Goal: Information Seeking & Learning: Learn about a topic

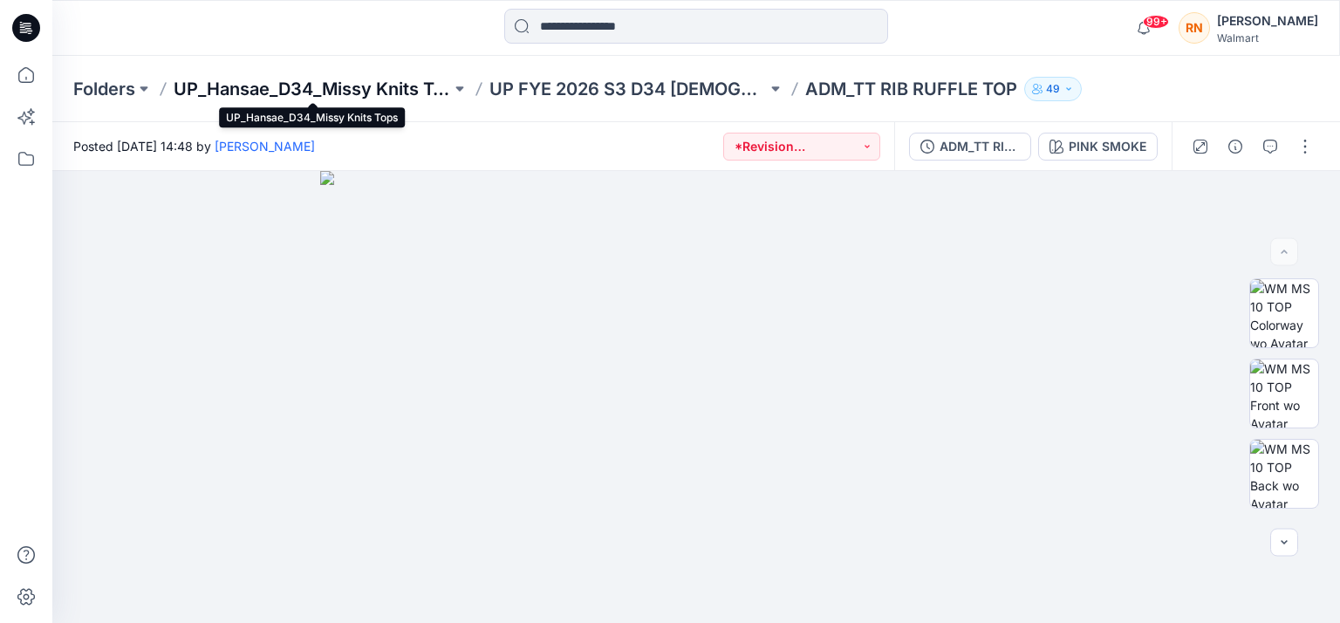
click at [435, 86] on p "UP_Hansae_D34_Missy Knits Tops" at bounding box center [312, 89] width 277 height 24
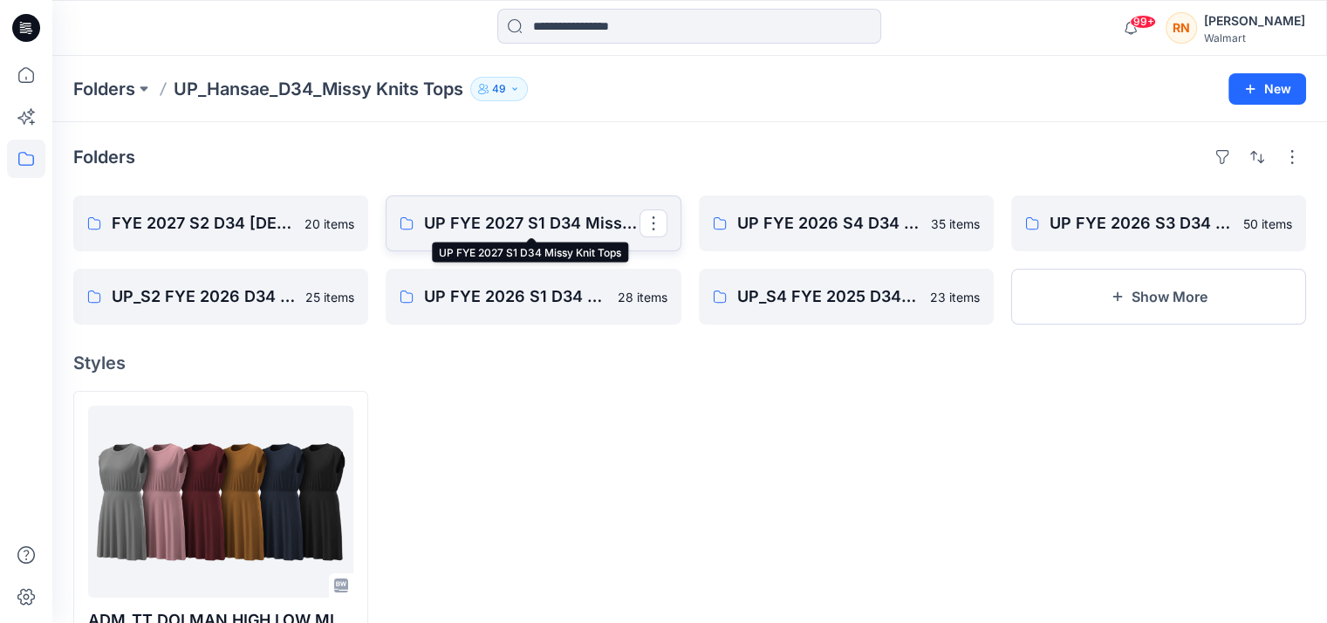
click at [546, 223] on p "UP FYE 2027 S1 D34 Missy Knit Tops" at bounding box center [531, 223] width 215 height 24
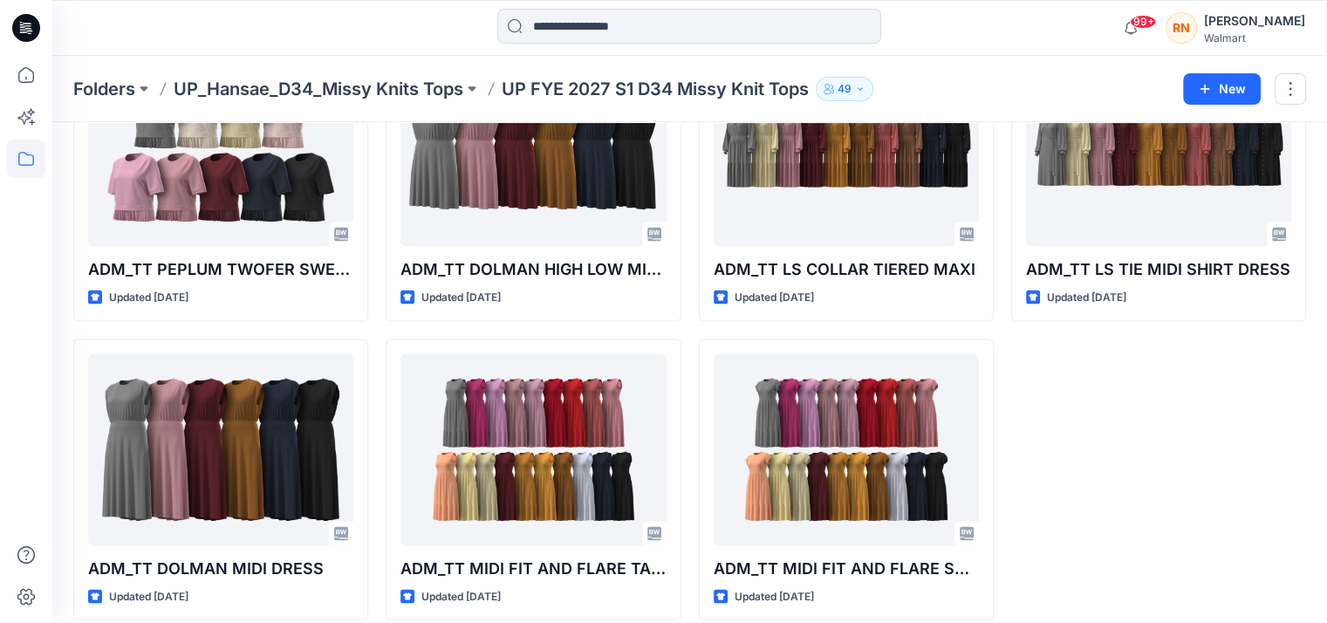
scroll to position [3456, 0]
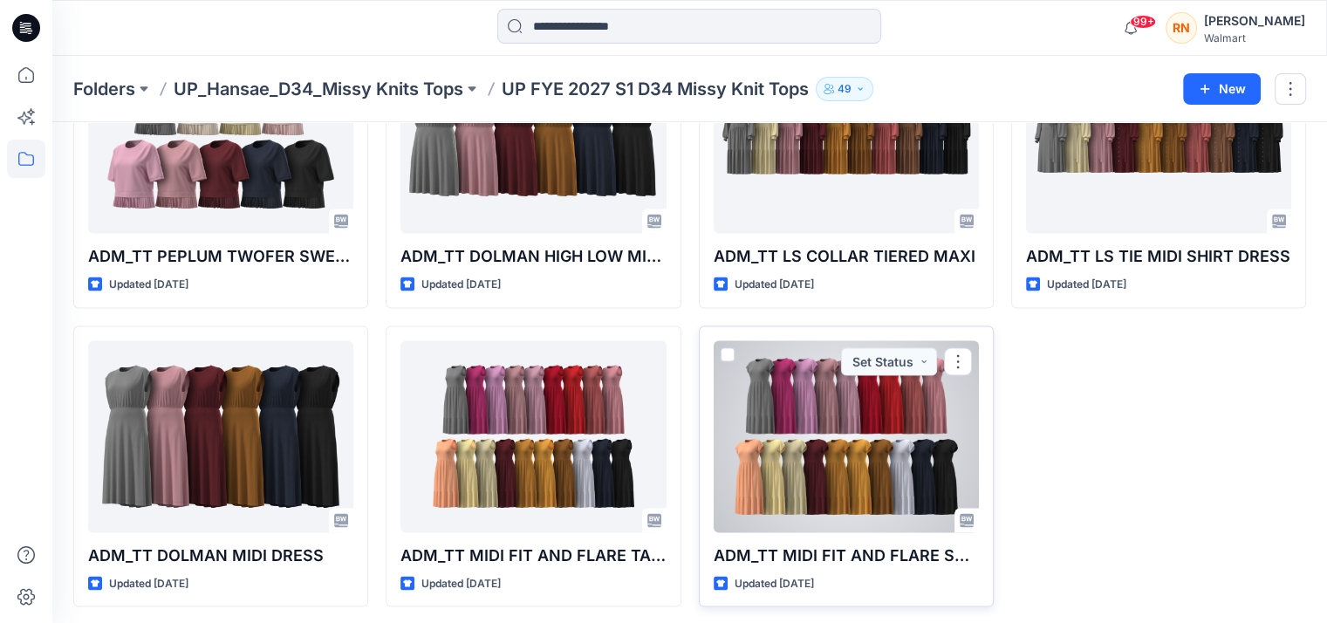
click at [820, 478] on div at bounding box center [846, 437] width 265 height 192
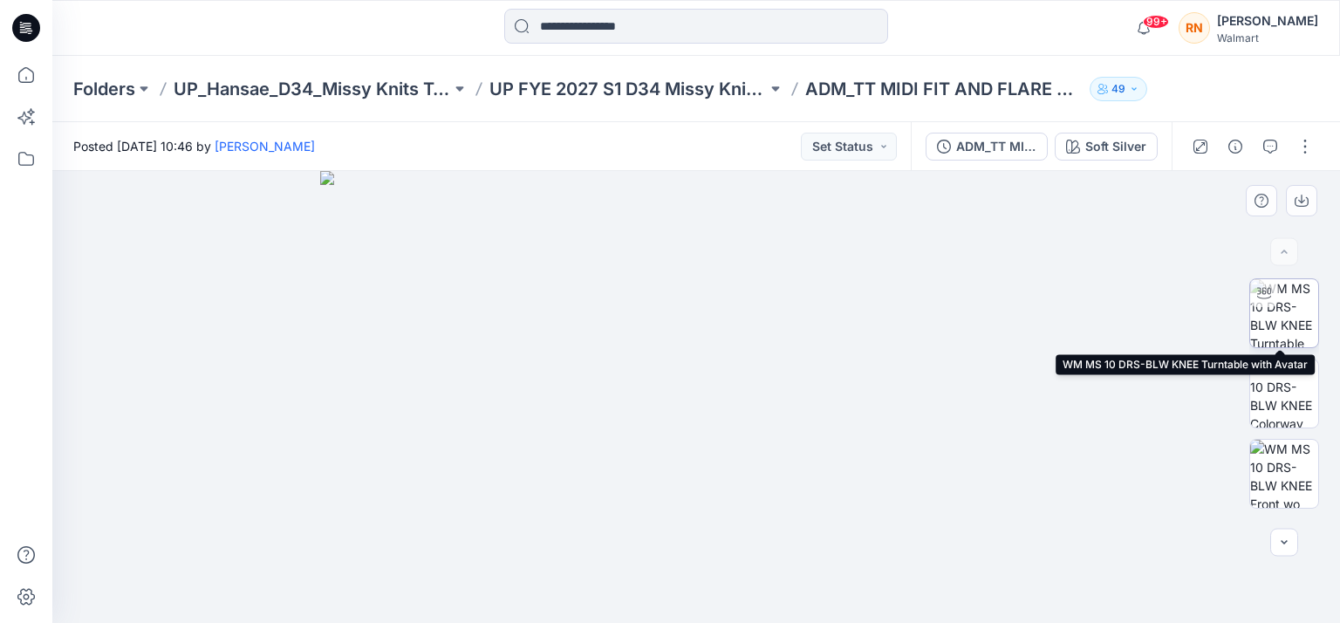
click at [1291, 312] on img at bounding box center [1284, 313] width 68 height 68
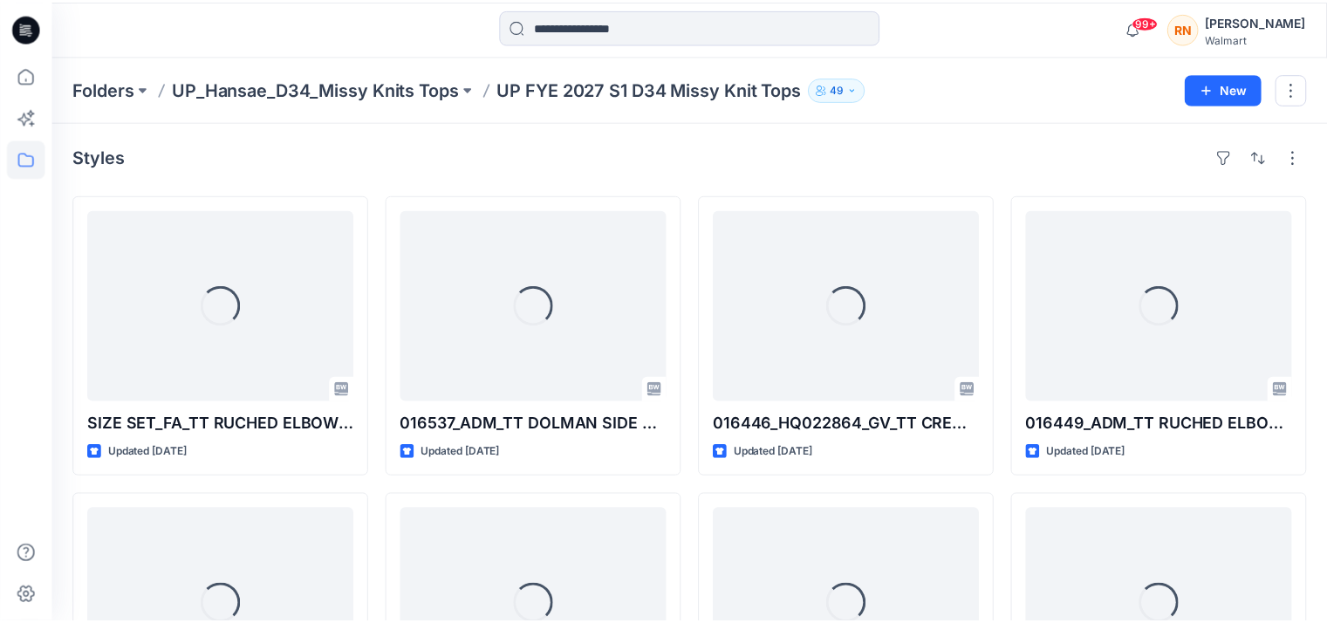
scroll to position [3456, 0]
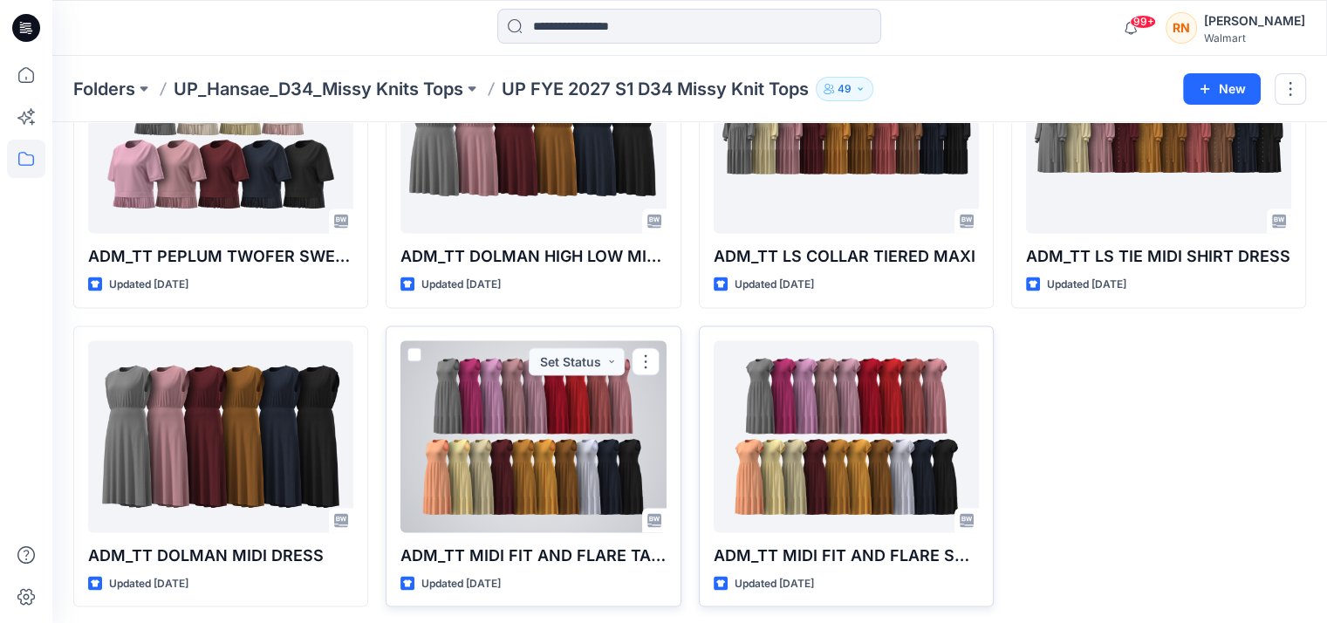
click at [567, 414] on div at bounding box center [532, 437] width 265 height 192
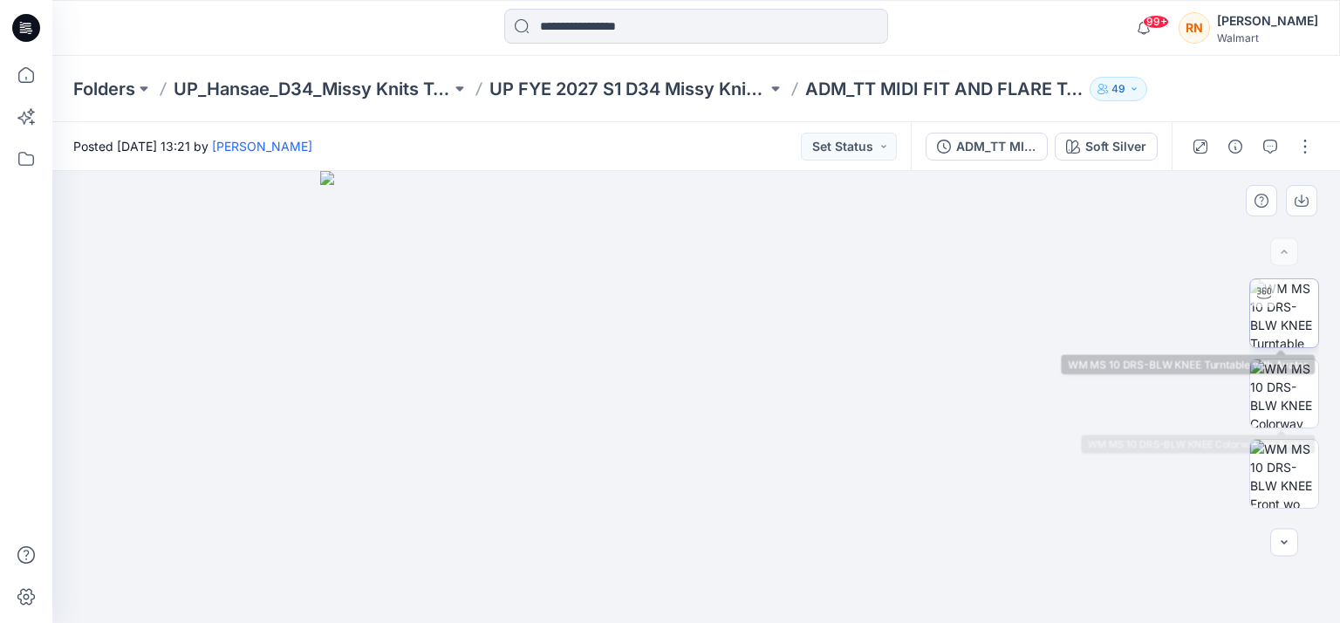
click at [1298, 315] on img at bounding box center [1284, 313] width 68 height 68
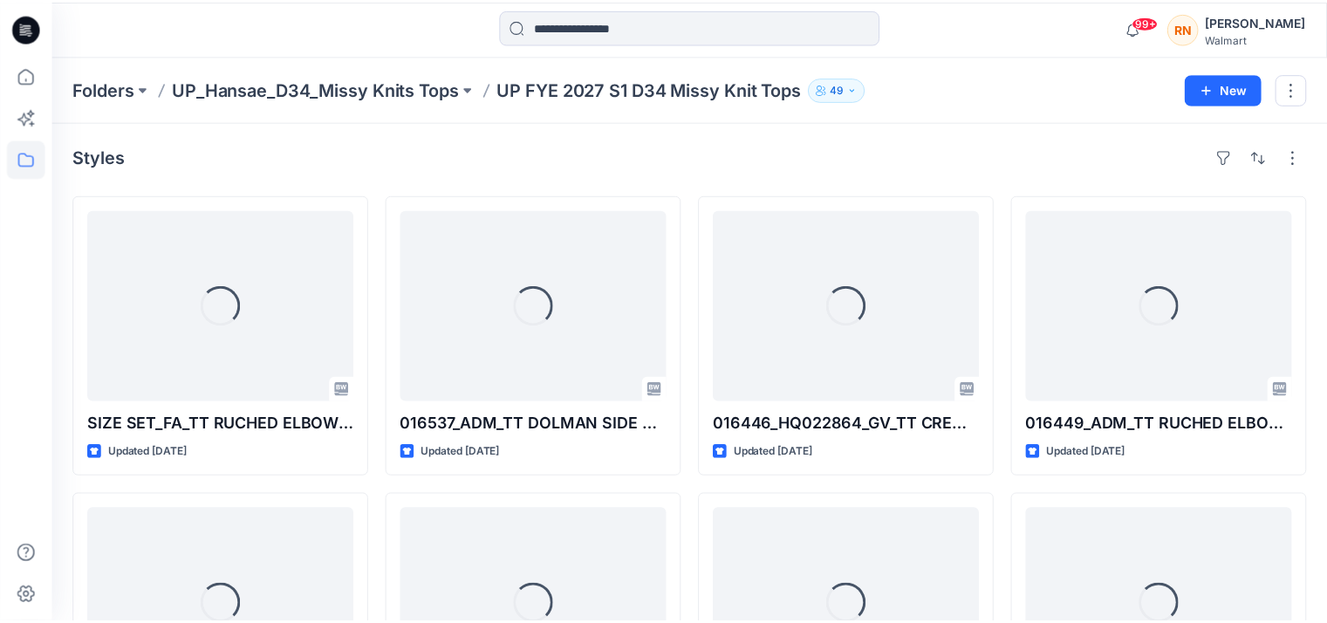
scroll to position [3456, 0]
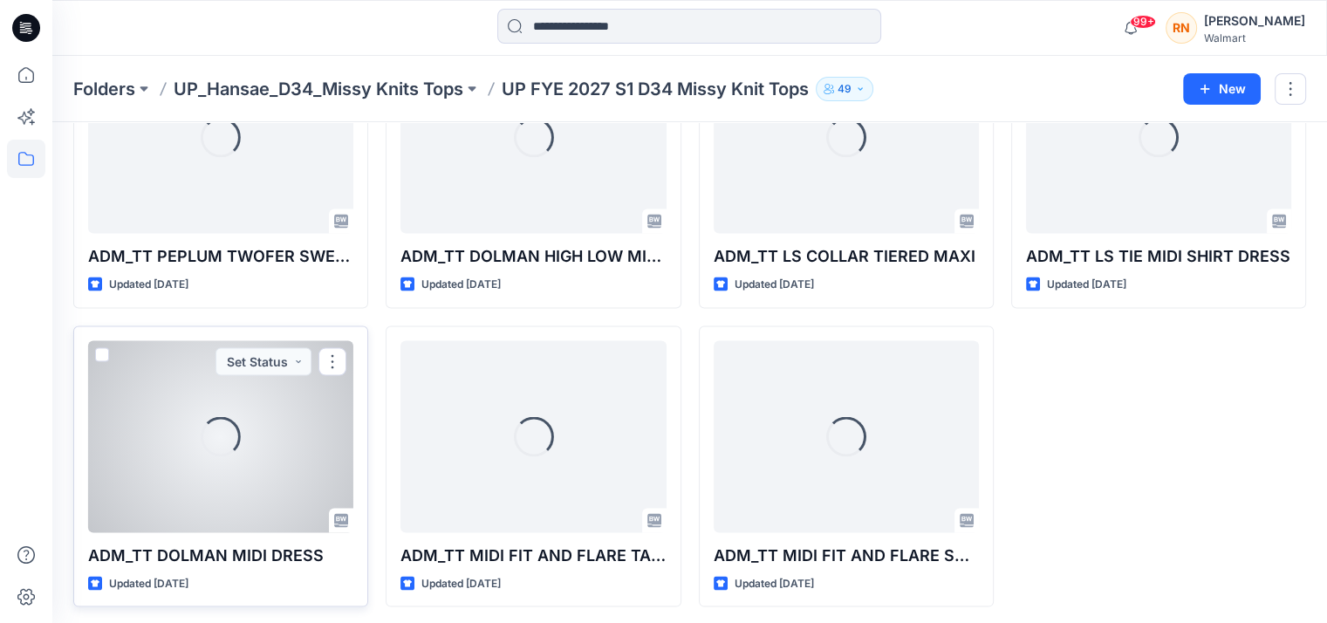
click at [279, 488] on div "Loading..." at bounding box center [220, 437] width 265 height 192
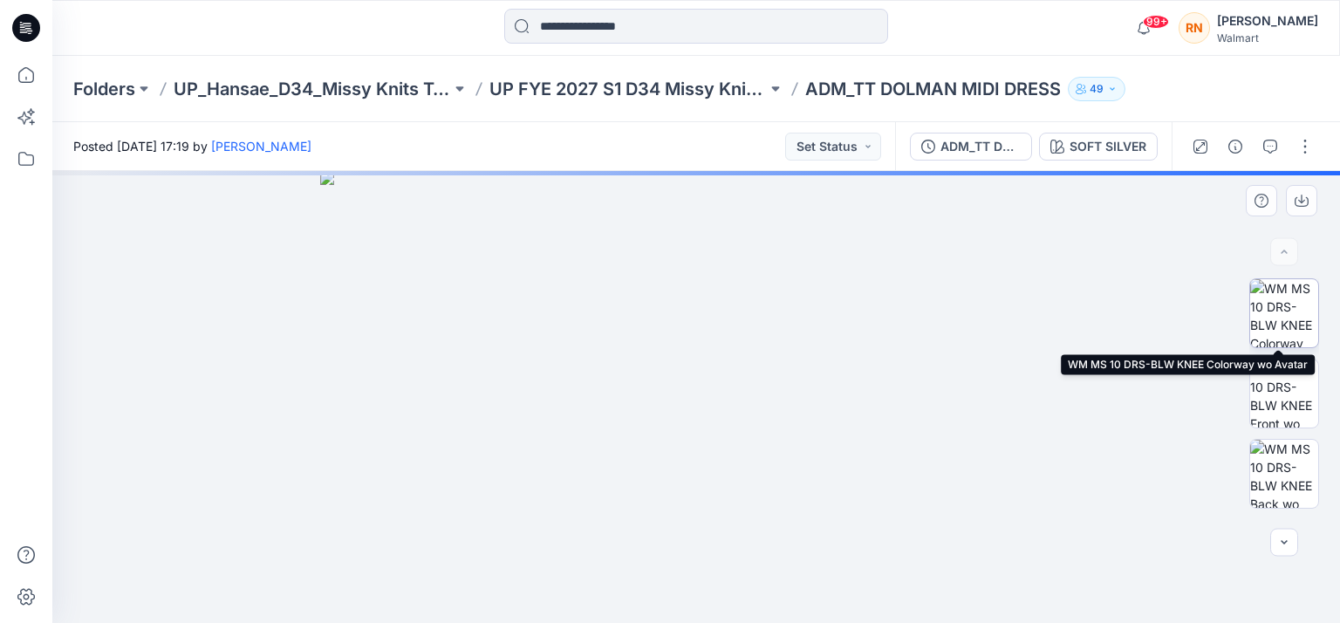
click at [1283, 310] on img at bounding box center [1284, 313] width 68 height 68
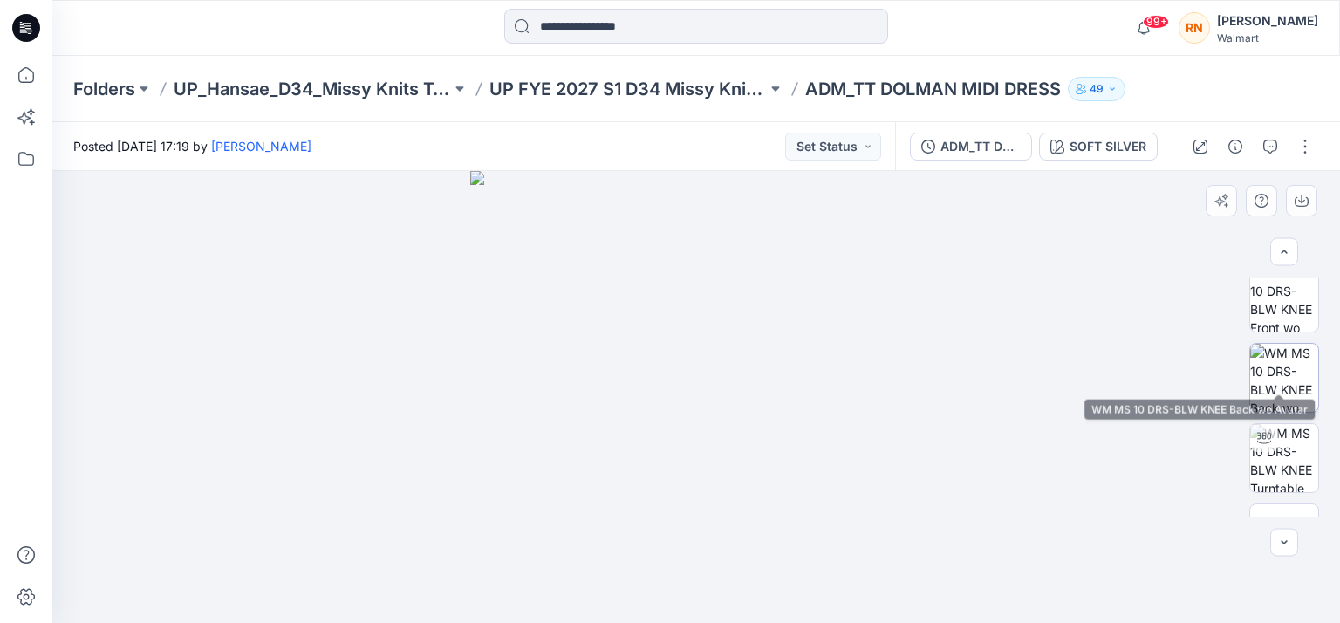
scroll to position [153, 0]
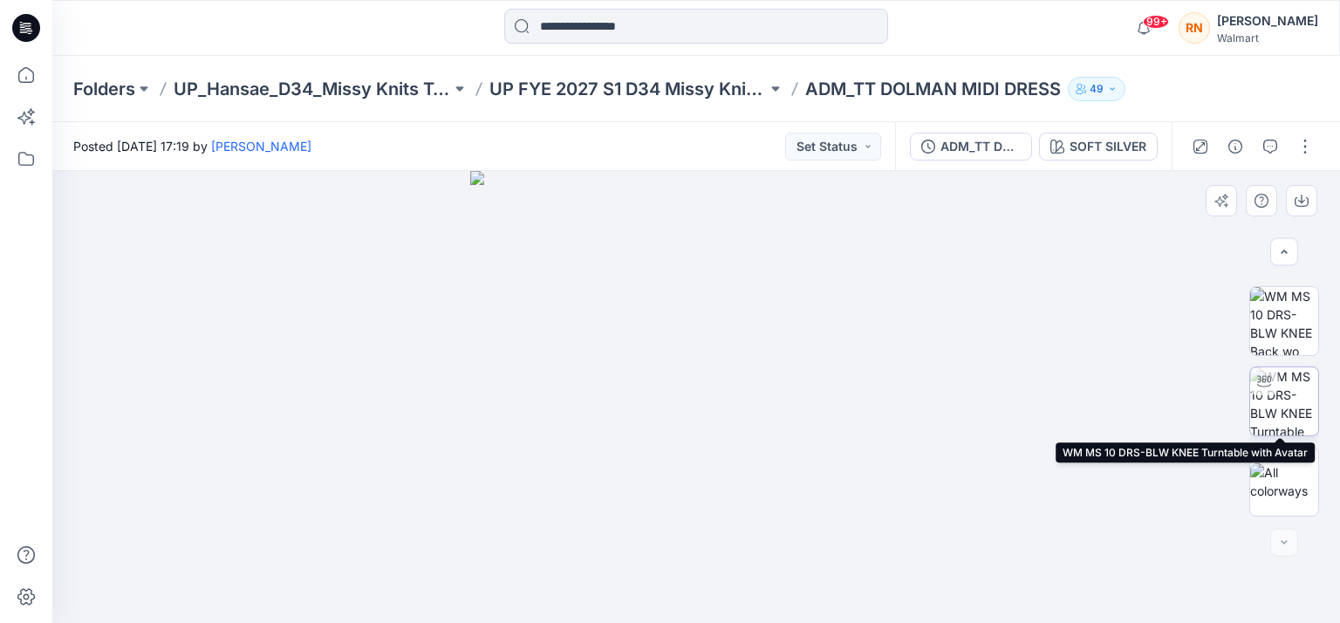
click at [1290, 403] on img at bounding box center [1284, 401] width 68 height 68
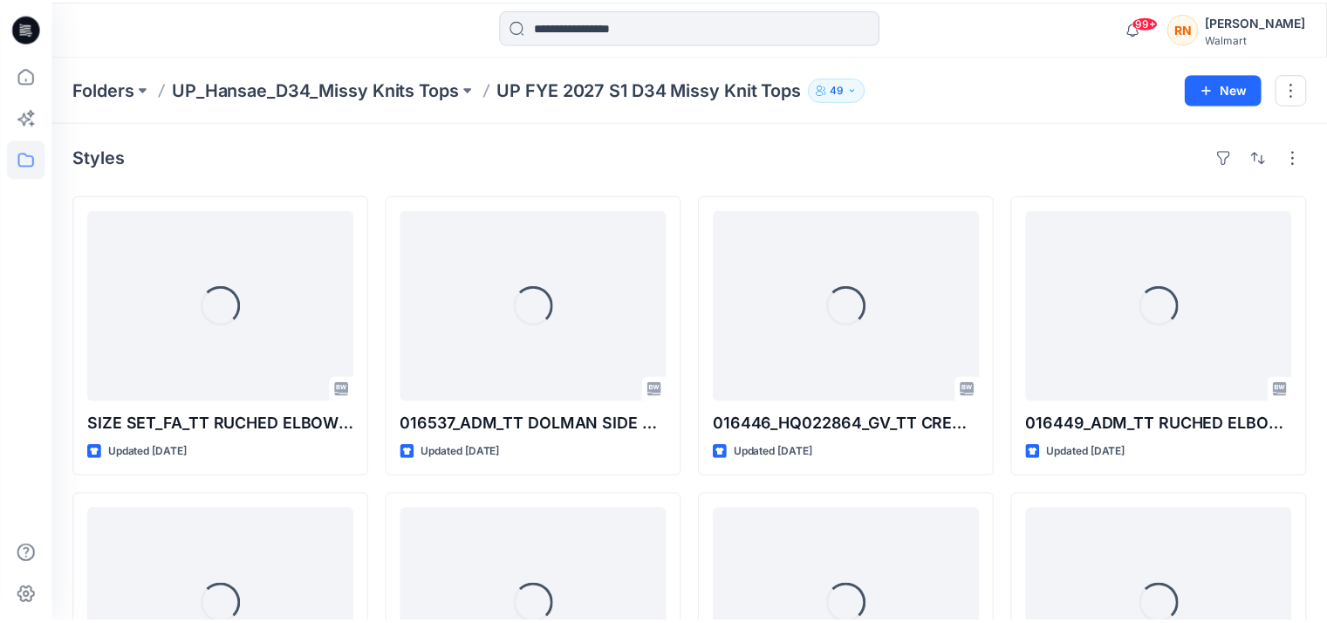
scroll to position [3456, 0]
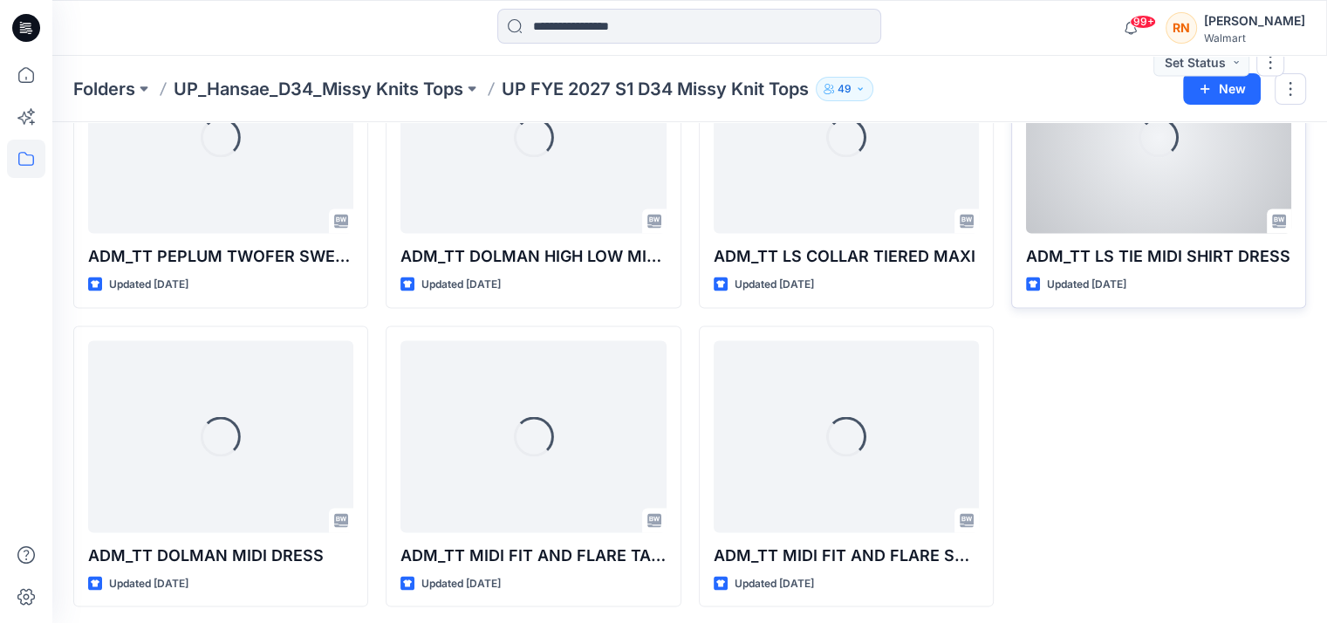
click at [1148, 201] on div "Loading..." at bounding box center [1158, 138] width 265 height 192
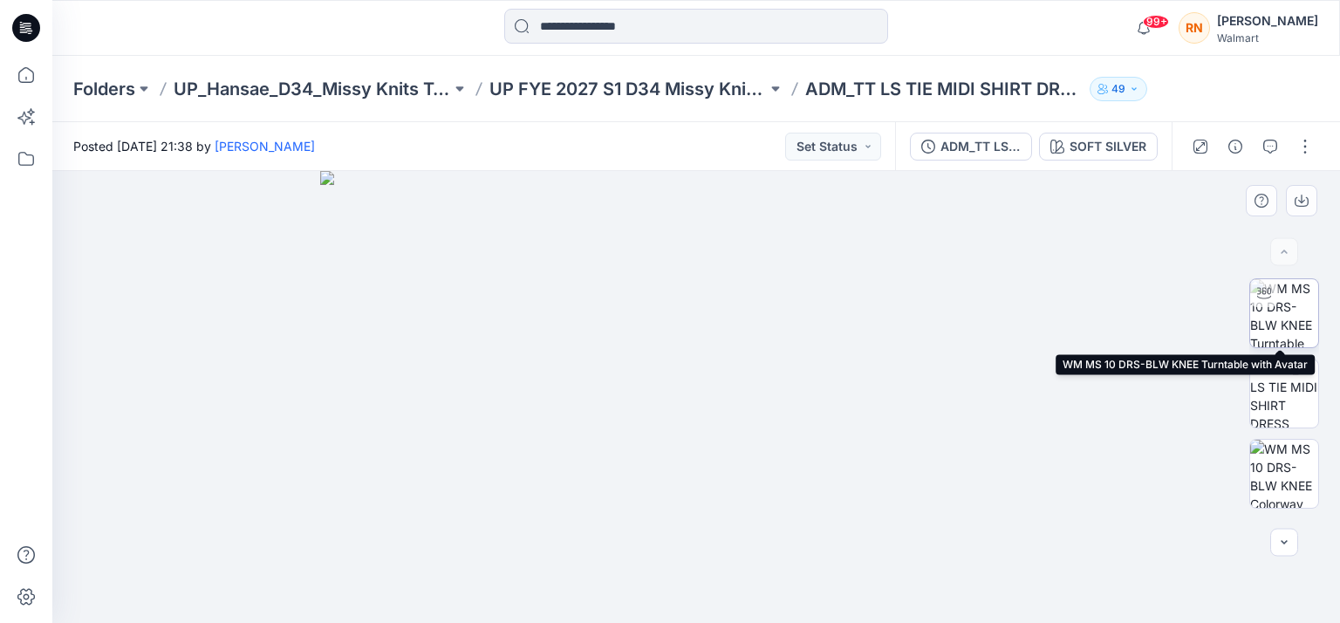
click at [1285, 321] on img at bounding box center [1284, 313] width 68 height 68
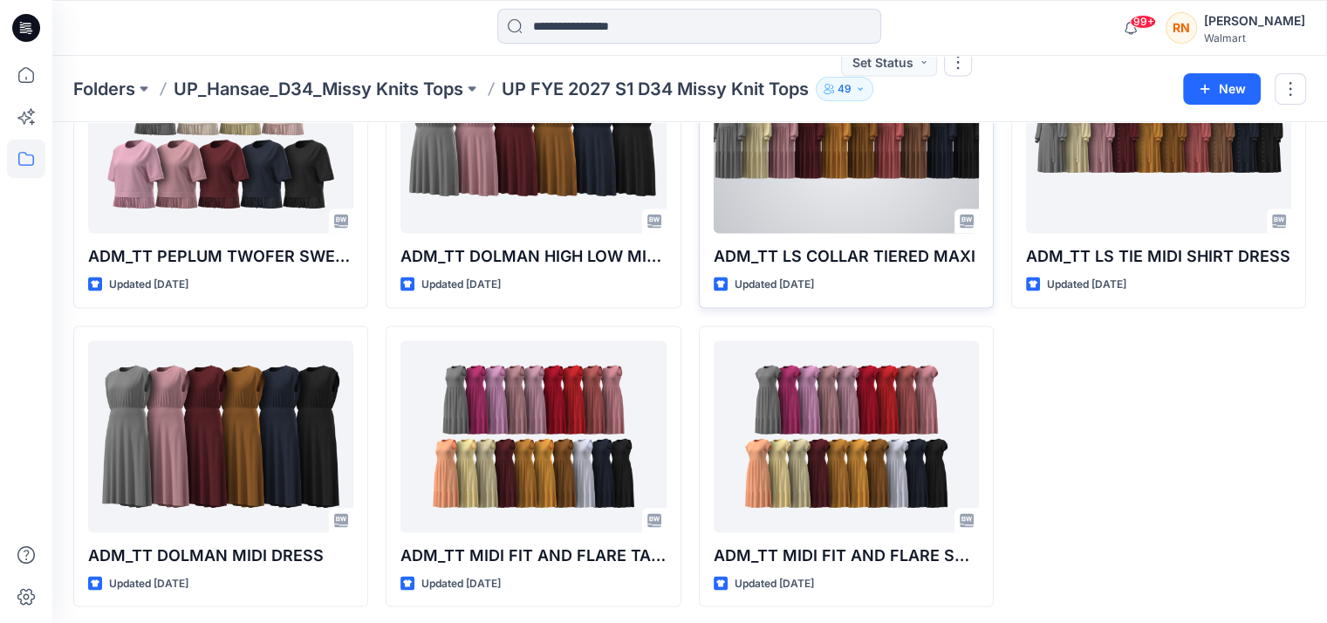
scroll to position [3368, 0]
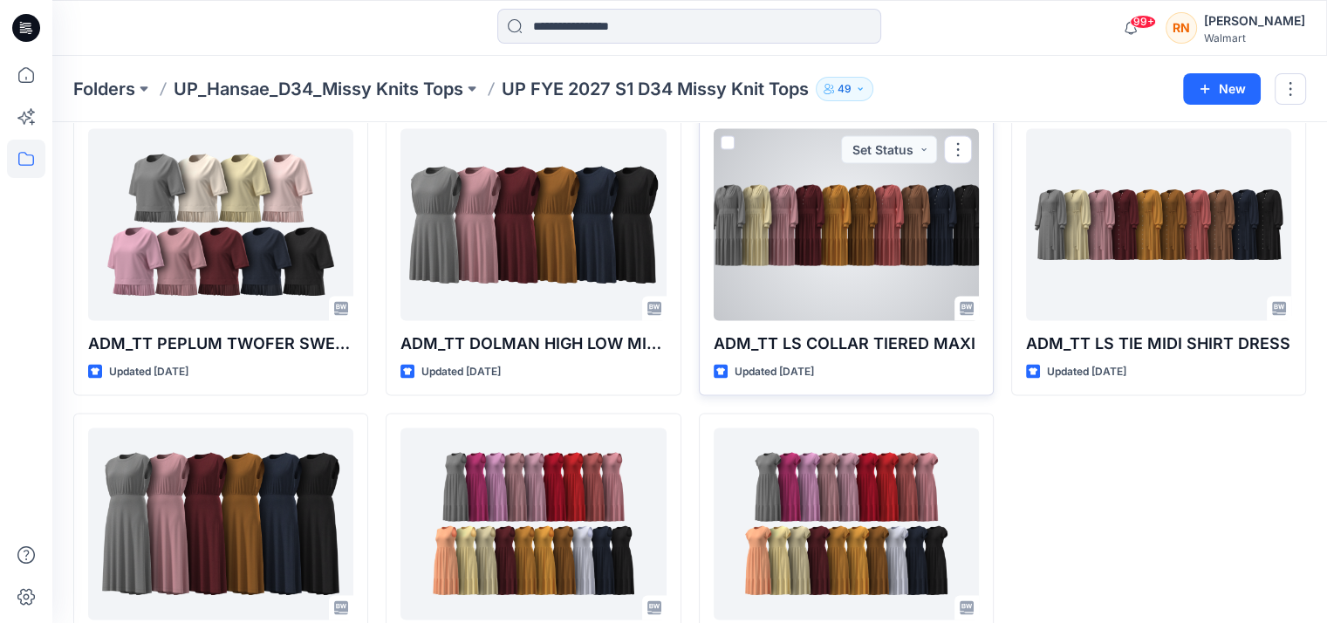
click at [862, 264] on div at bounding box center [846, 225] width 265 height 192
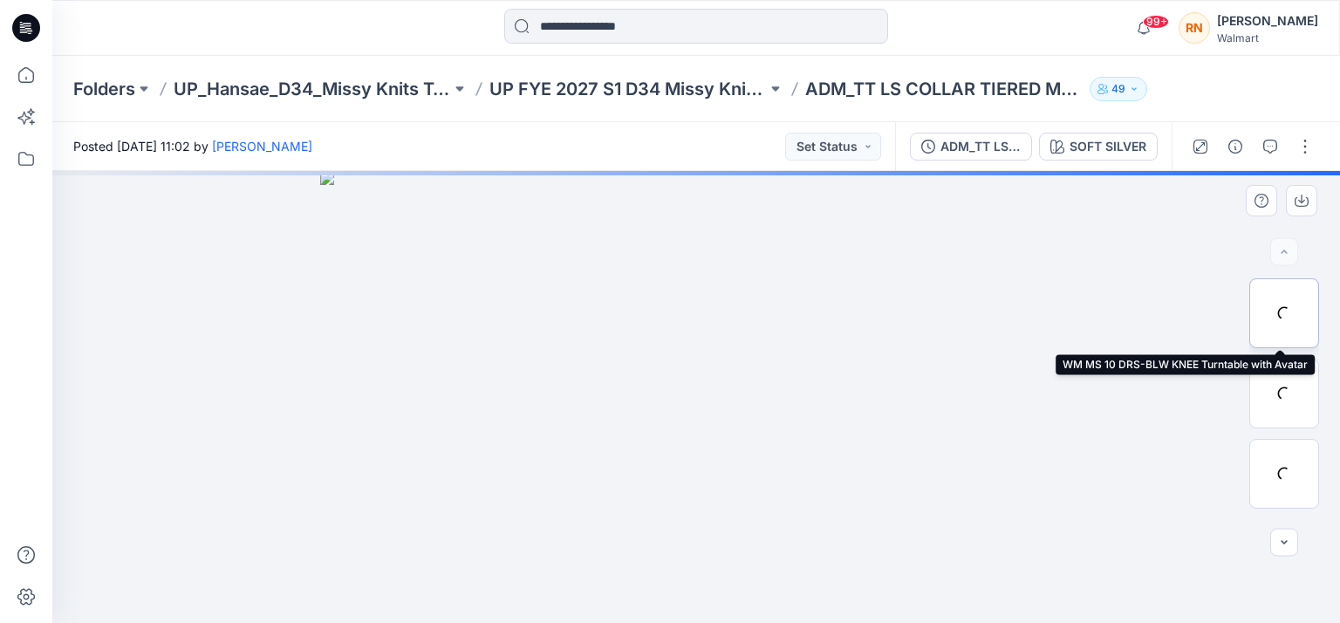
click at [1280, 306] on div at bounding box center [1284, 313] width 70 height 70
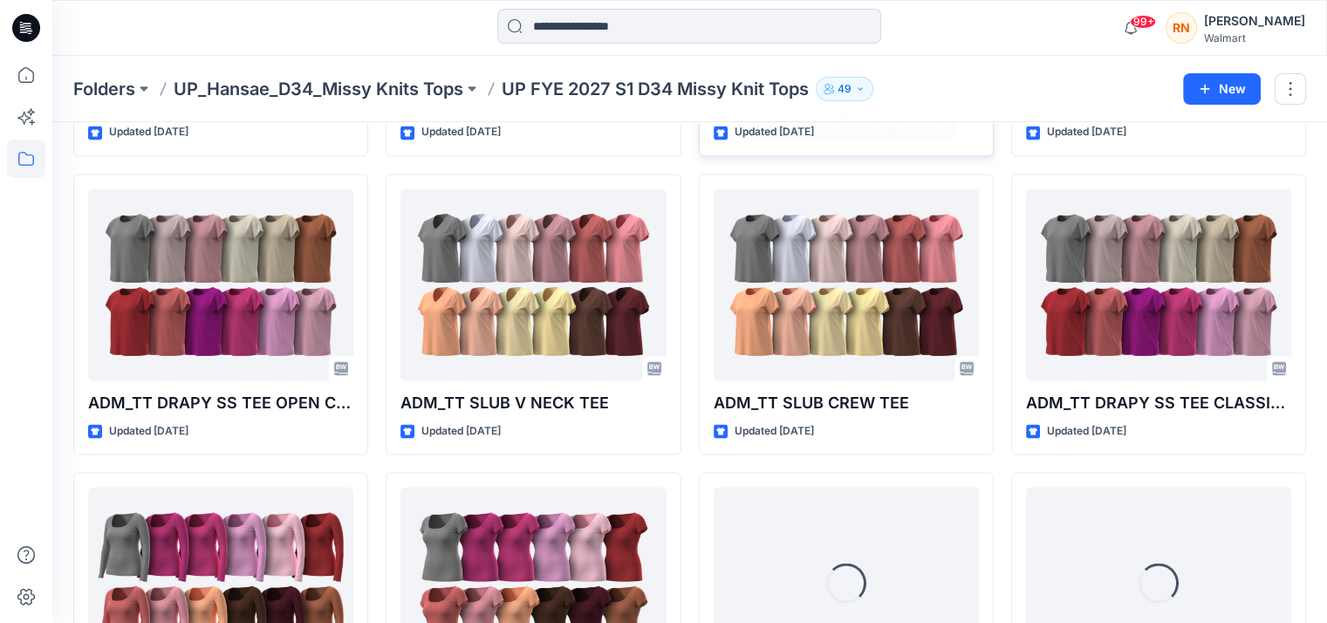
scroll to position [3110, 0]
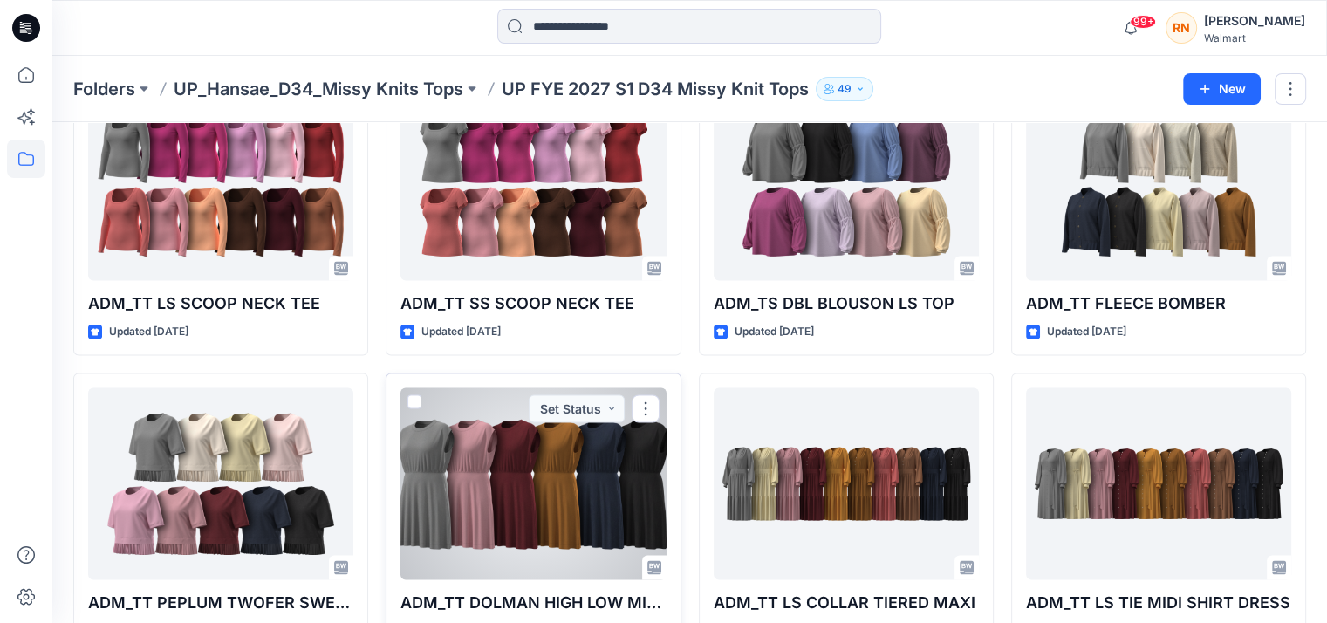
click at [542, 485] on div at bounding box center [532, 483] width 265 height 192
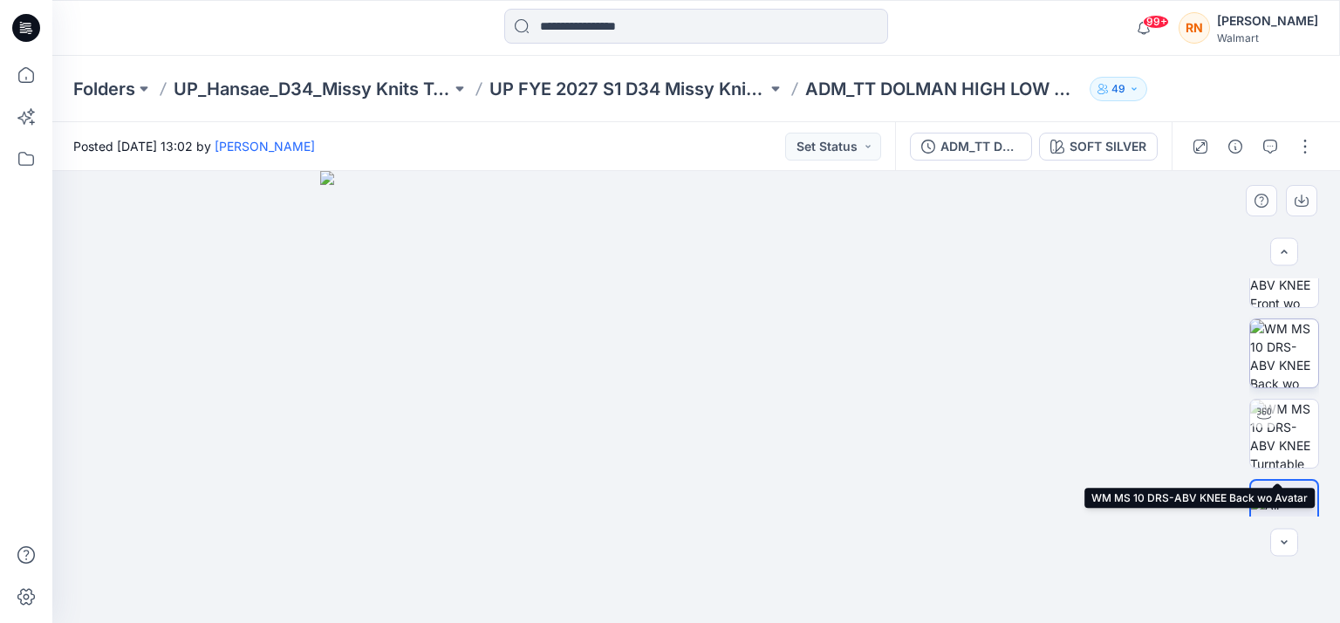
scroll to position [153, 0]
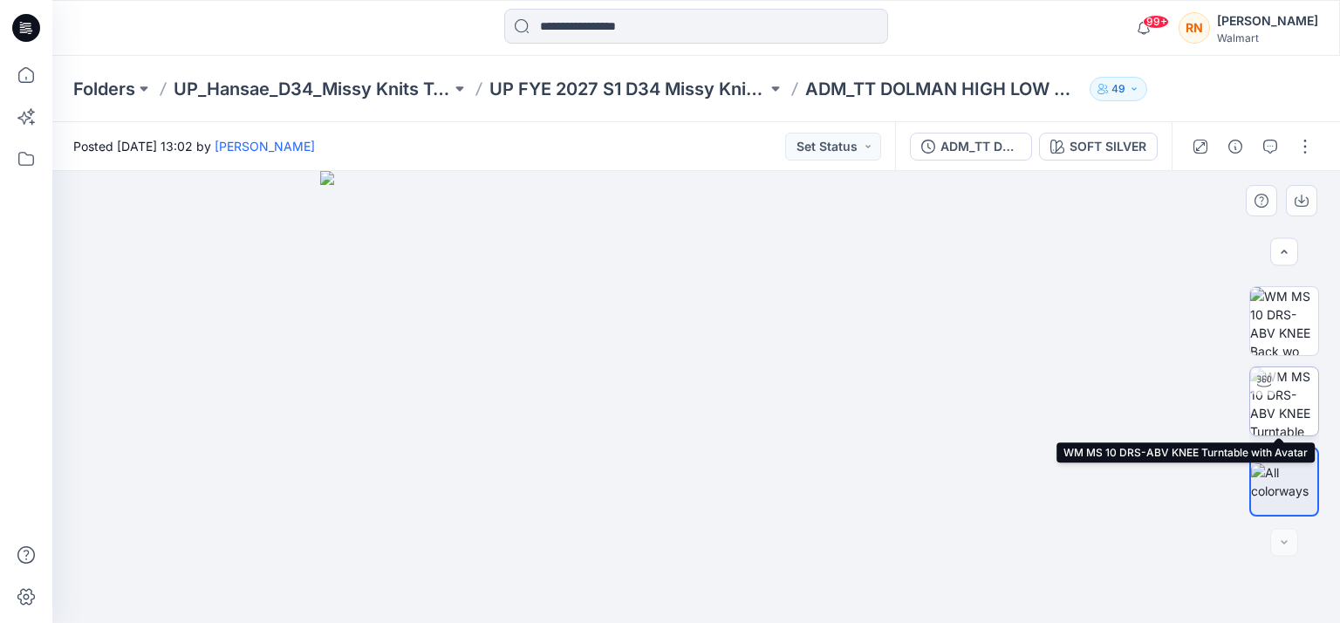
click at [1286, 404] on img at bounding box center [1284, 401] width 68 height 68
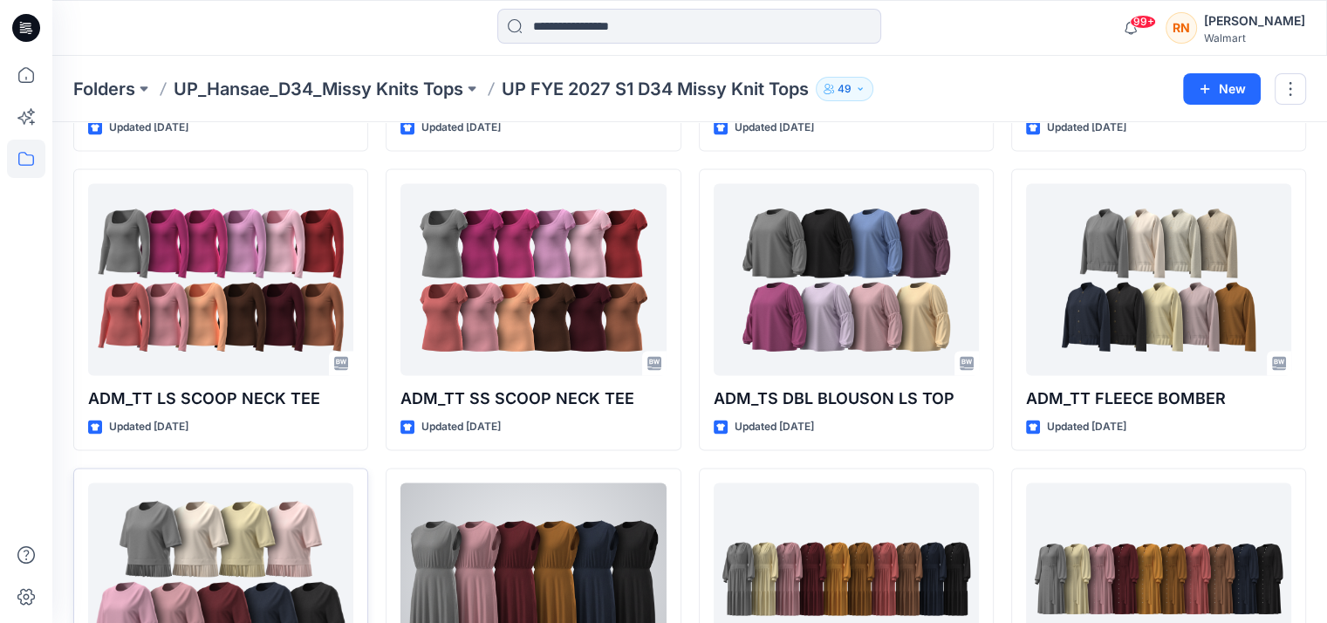
scroll to position [3197, 0]
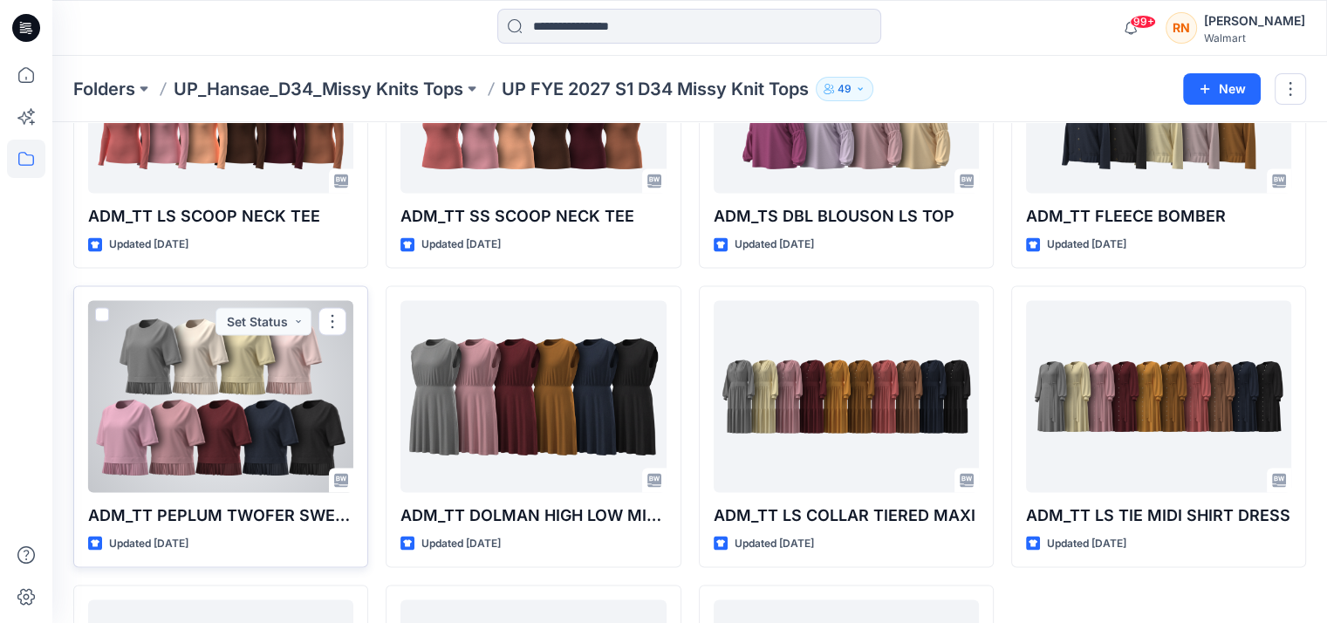
click at [244, 409] on div at bounding box center [220, 396] width 265 height 192
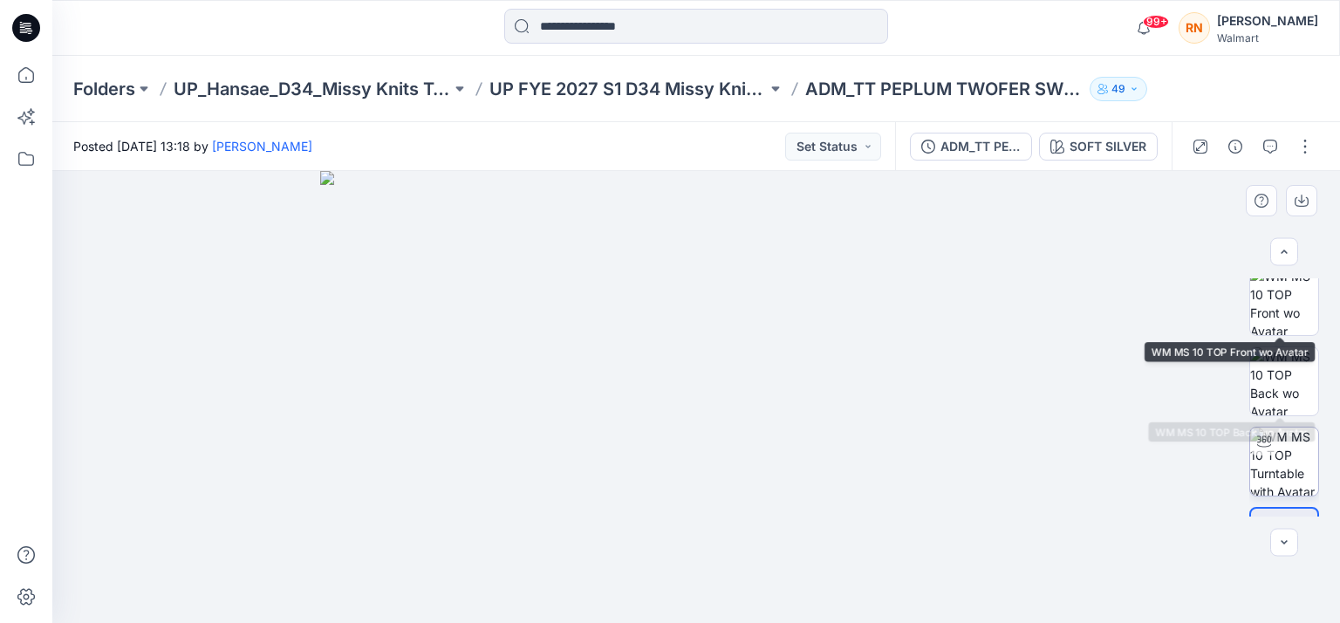
scroll to position [153, 0]
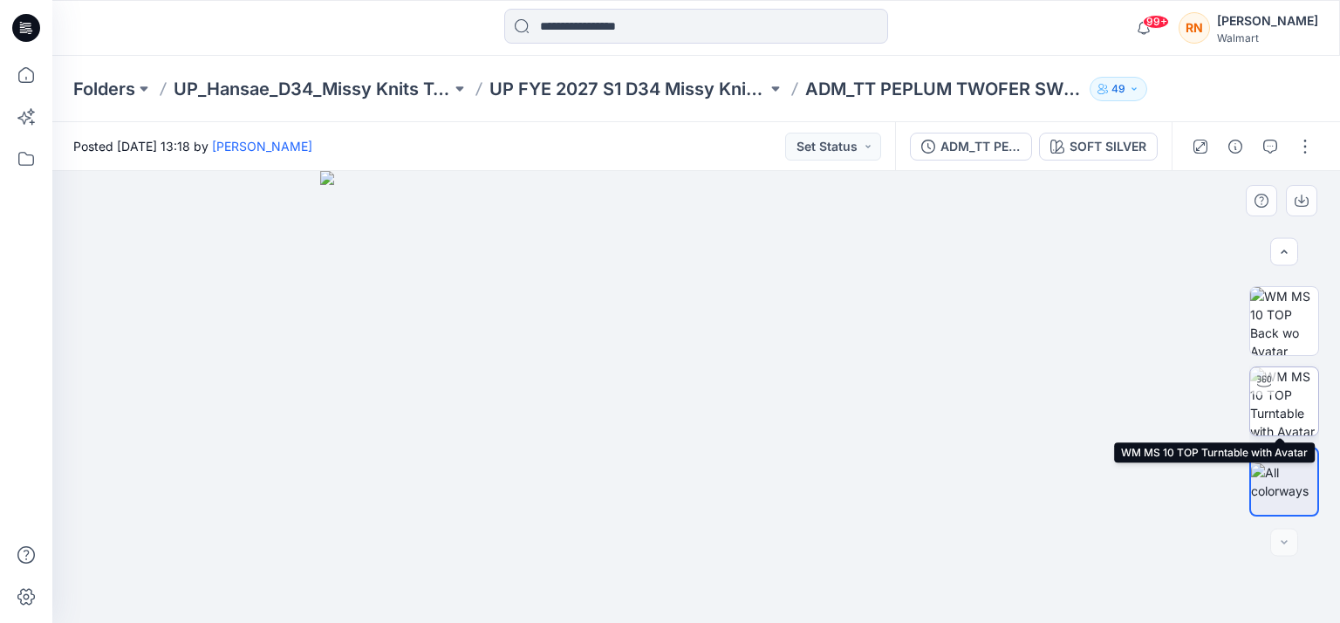
click at [1289, 391] on img at bounding box center [1284, 401] width 68 height 68
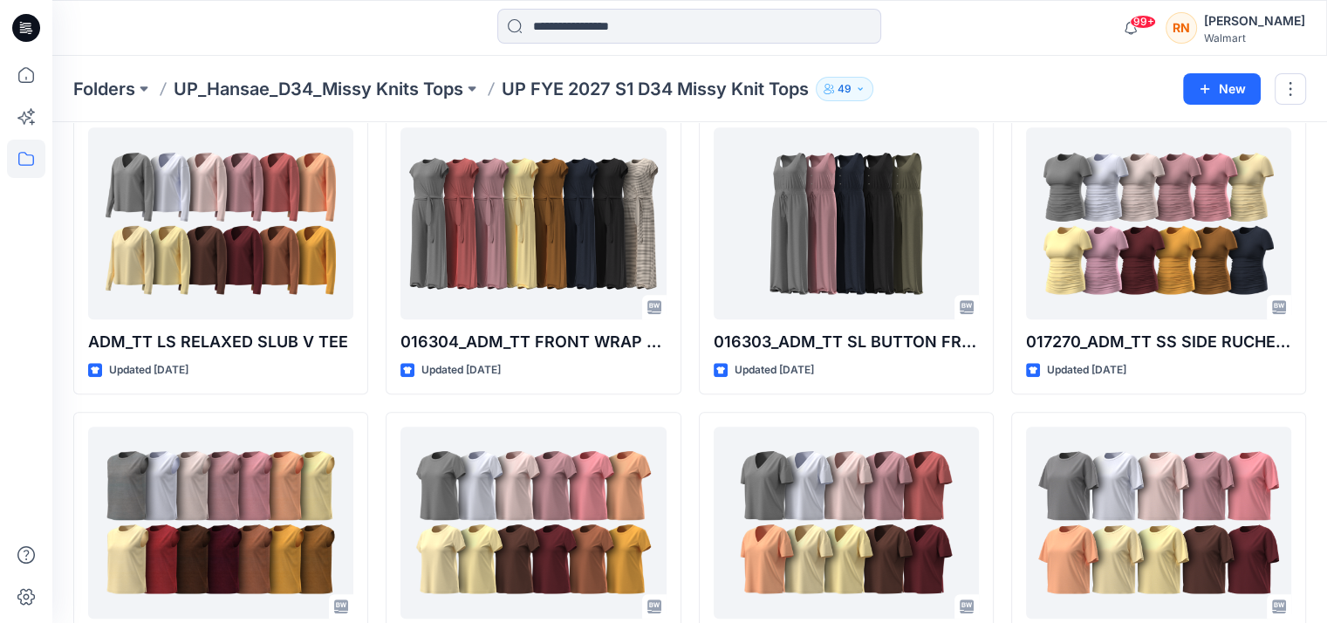
scroll to position [1191, 0]
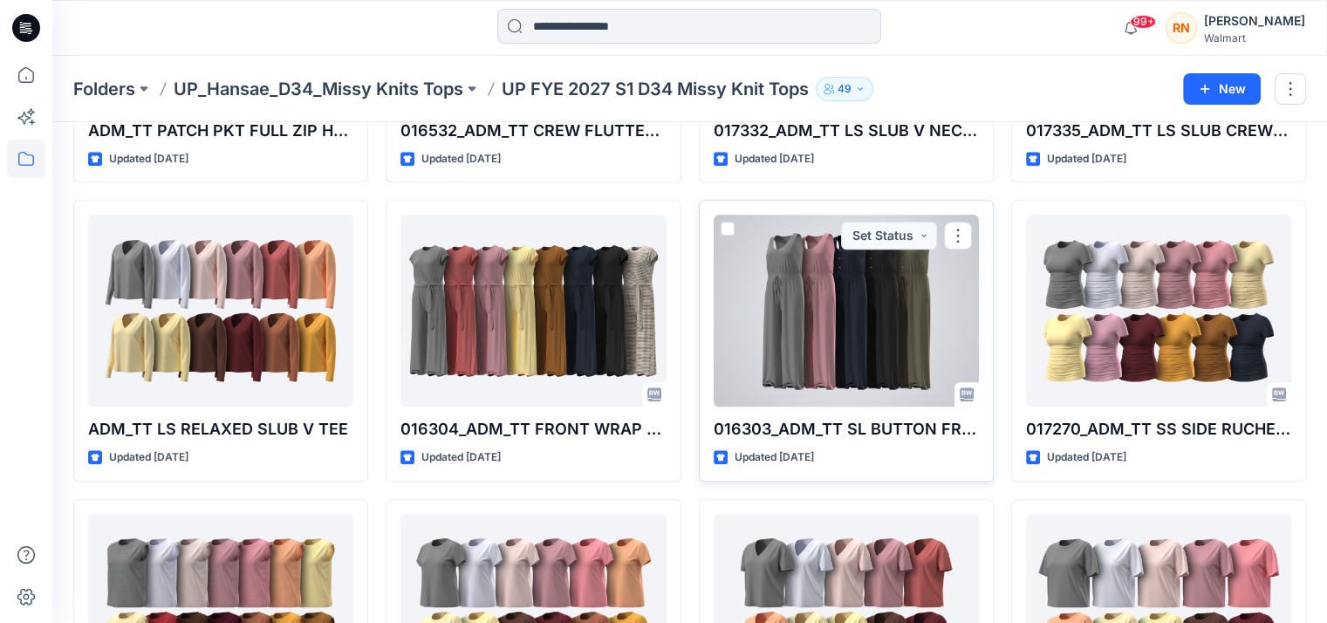
click at [817, 334] on div at bounding box center [846, 311] width 265 height 192
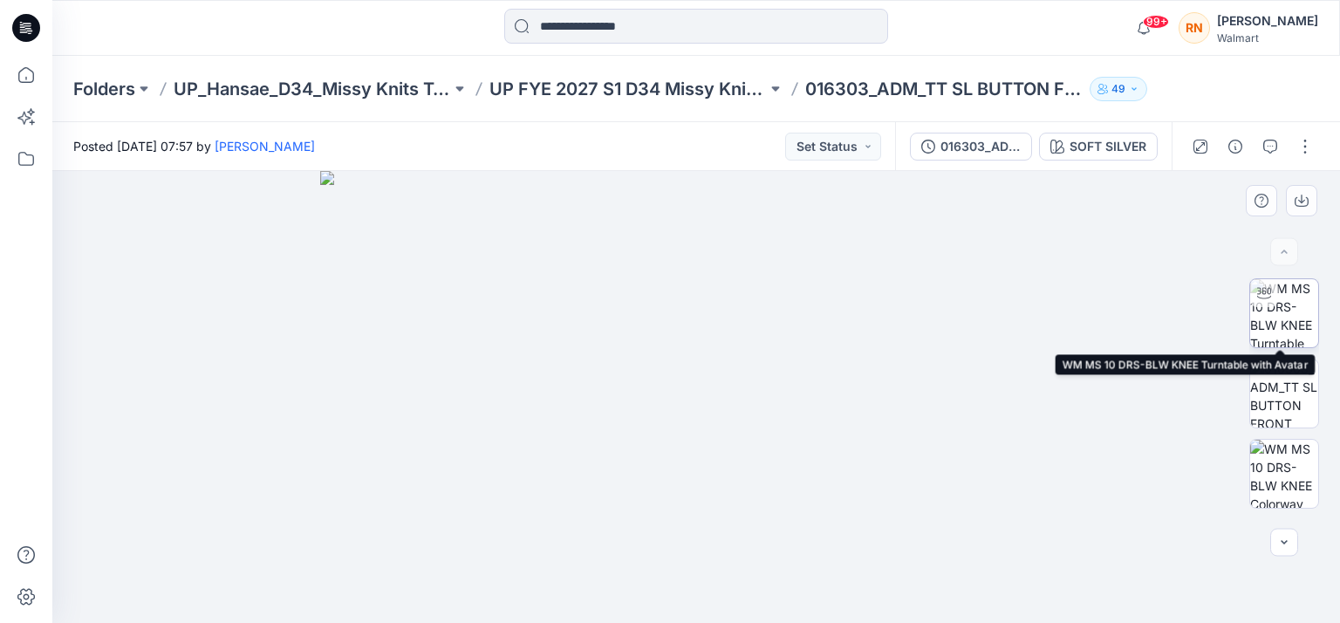
click at [1293, 304] on img at bounding box center [1284, 313] width 68 height 68
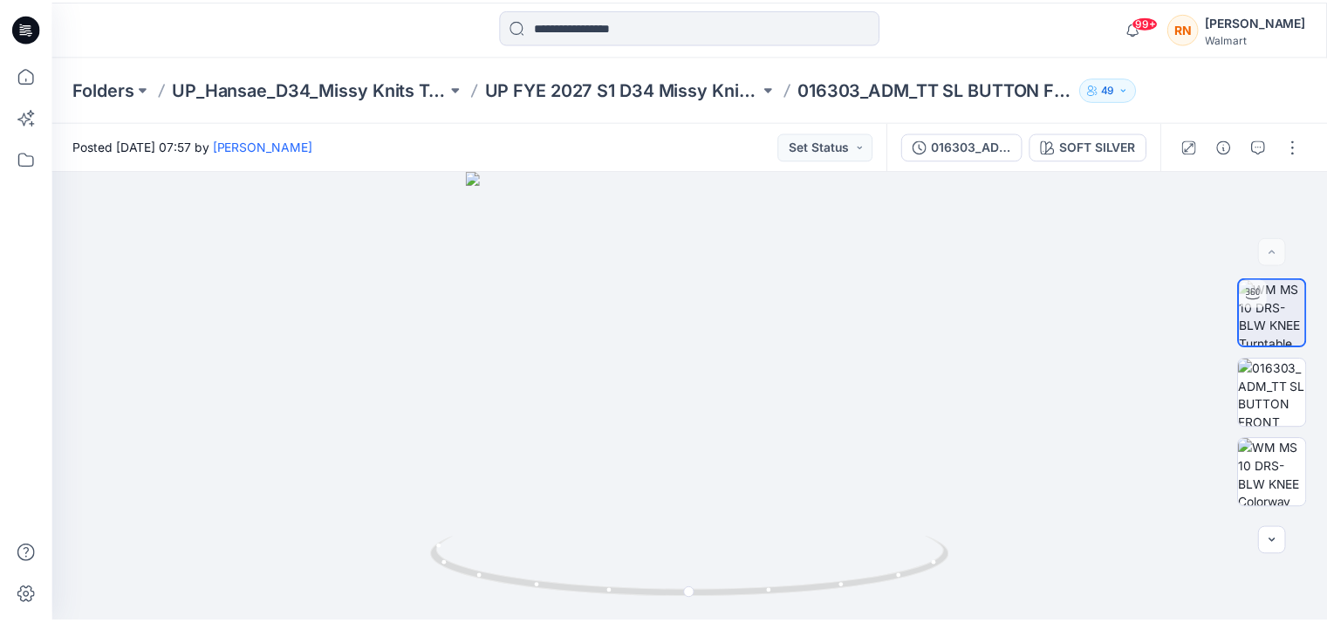
scroll to position [1191, 0]
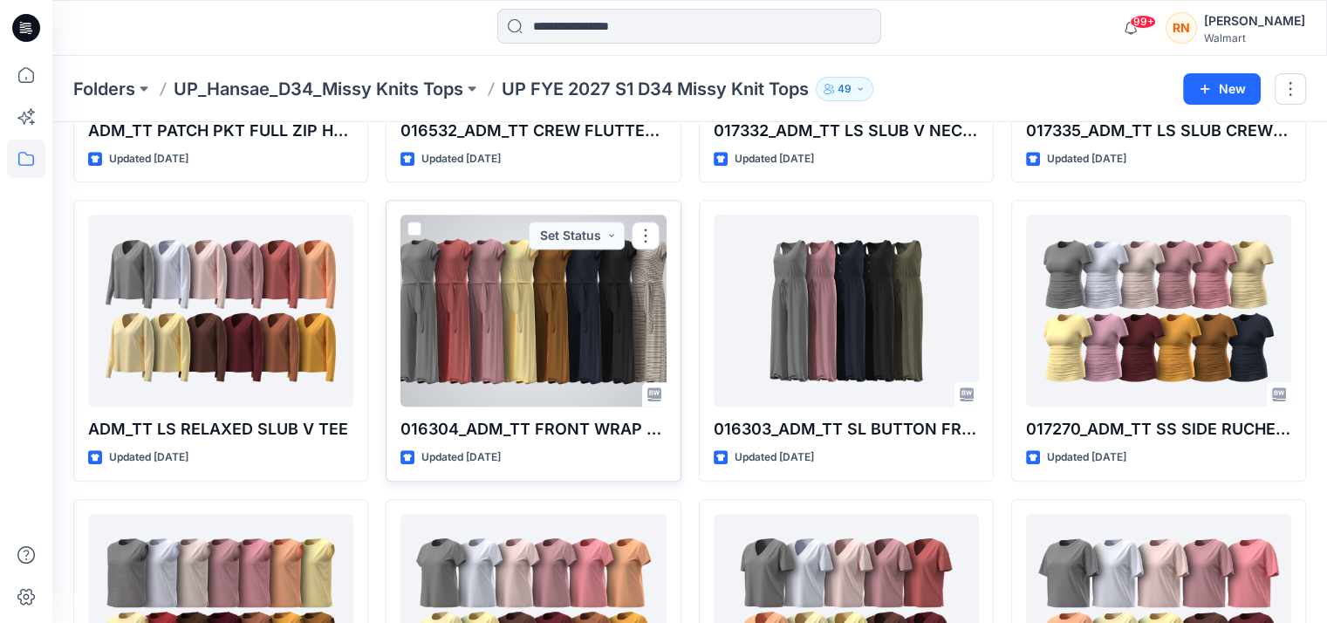
click at [545, 319] on div at bounding box center [532, 311] width 265 height 192
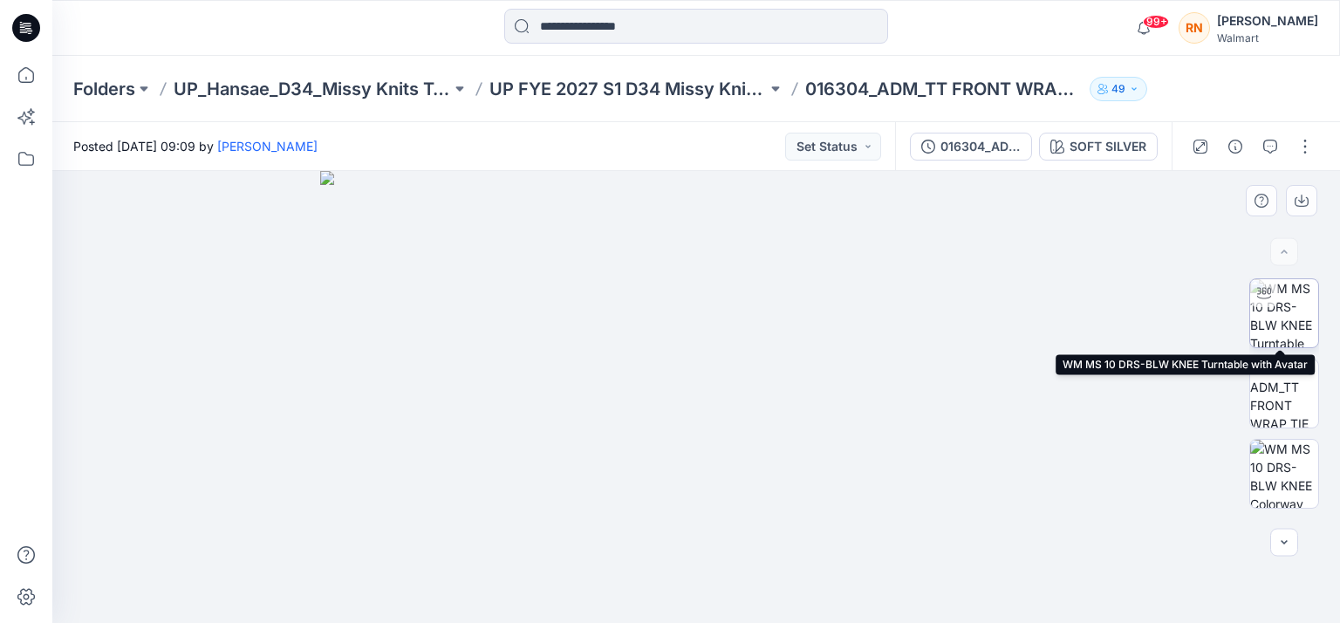
click at [1287, 319] on img at bounding box center [1284, 313] width 68 height 68
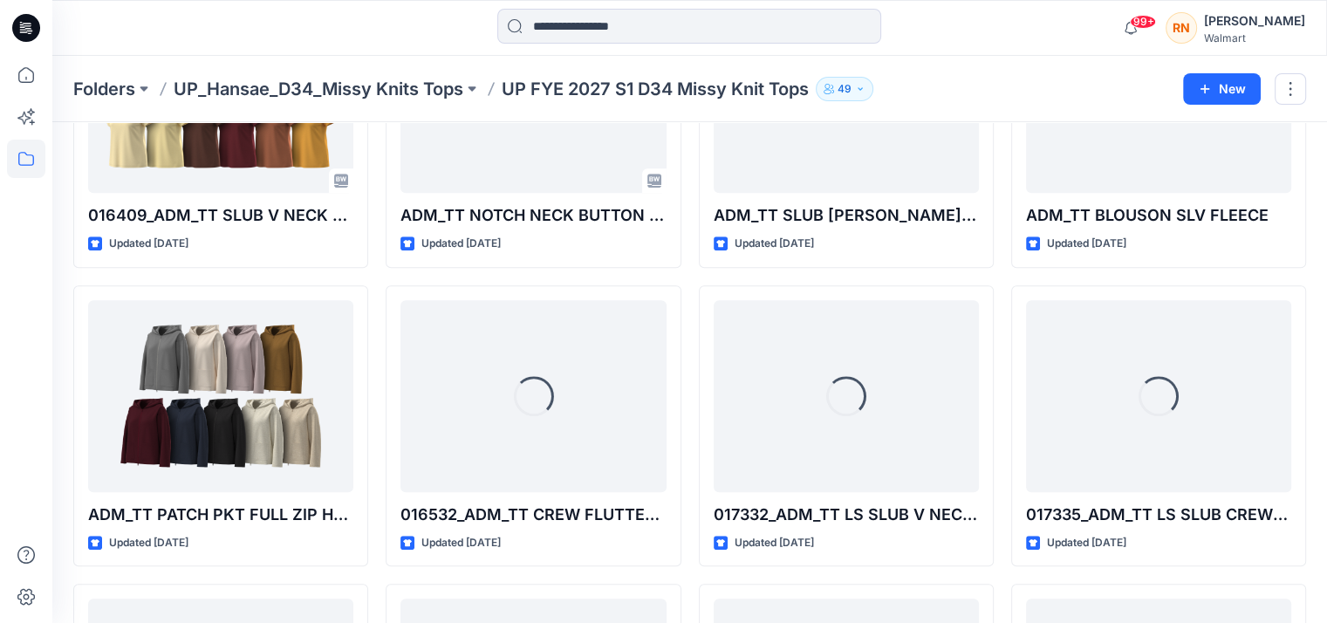
scroll to position [667, 0]
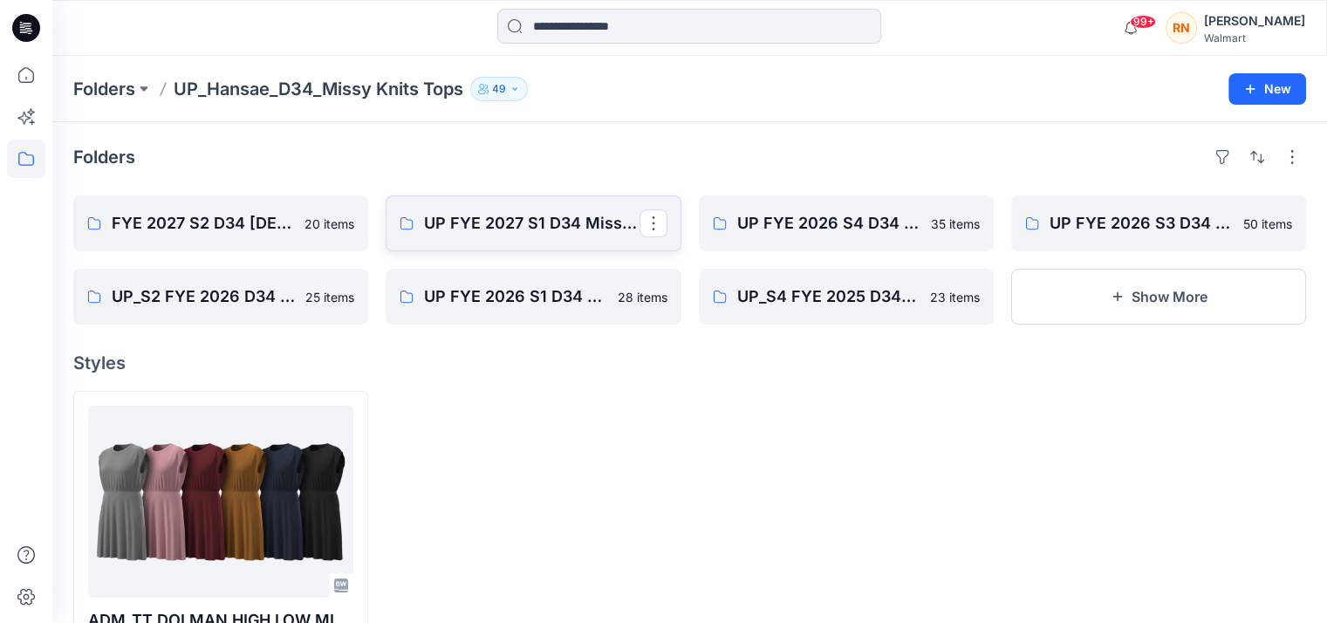
click at [559, 209] on link "UP FYE 2027 S1 D34 Missy Knit Tops" at bounding box center [533, 223] width 295 height 56
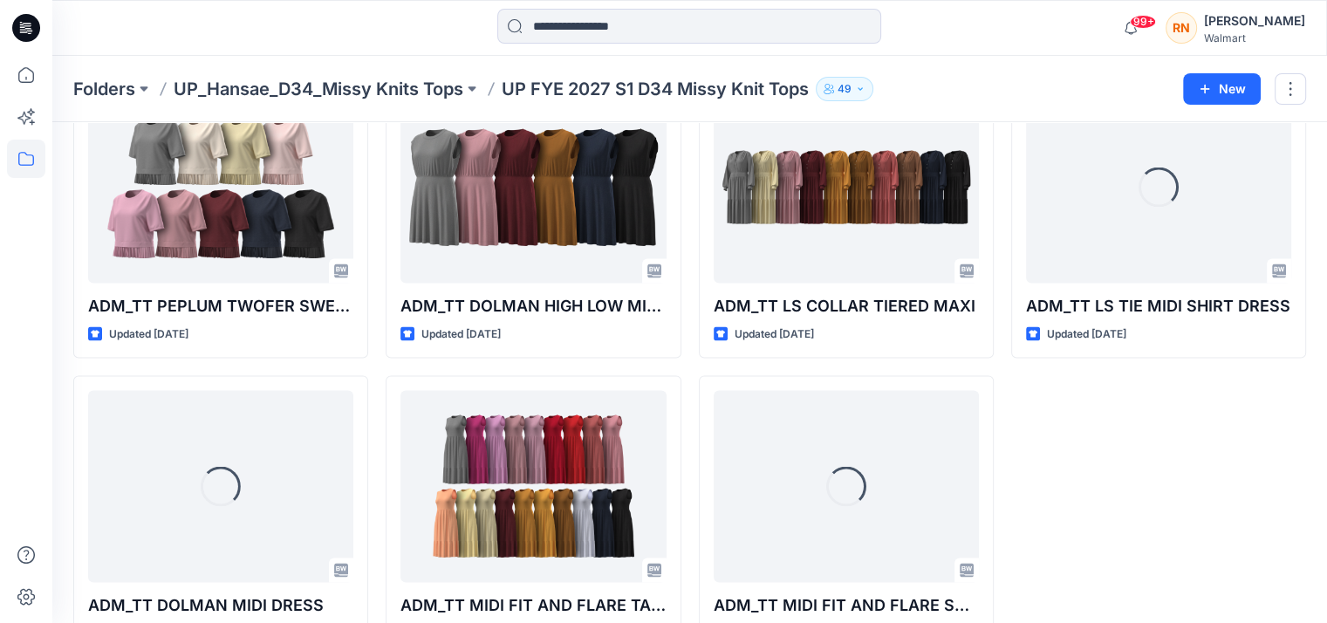
scroll to position [3456, 0]
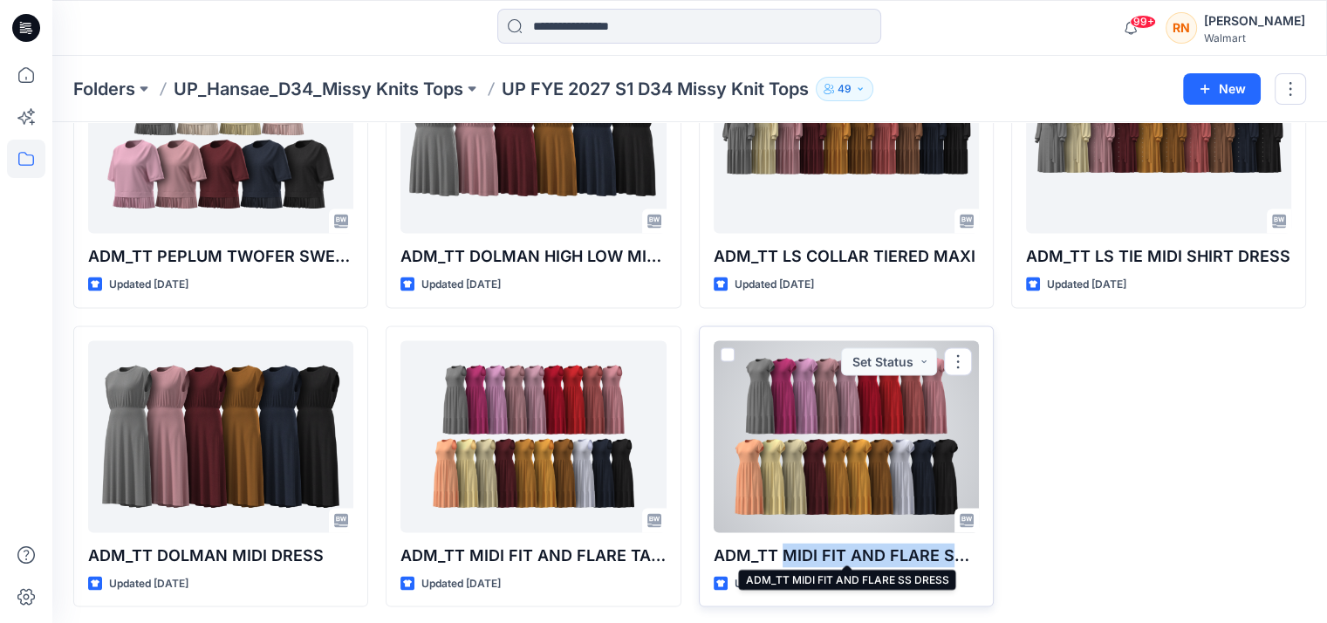
drag, startPoint x: 780, startPoint y: 553, endPoint x: 953, endPoint y: 557, distance: 172.8
click at [961, 556] on p "ADM_TT MIDI FIT AND FLARE SS DRESS" at bounding box center [846, 556] width 265 height 24
drag, startPoint x: 759, startPoint y: 553, endPoint x: 967, endPoint y: 557, distance: 207.7
click at [967, 557] on p "ADM_TT MIDI FIT AND FLARE SS DRESS" at bounding box center [846, 556] width 265 height 24
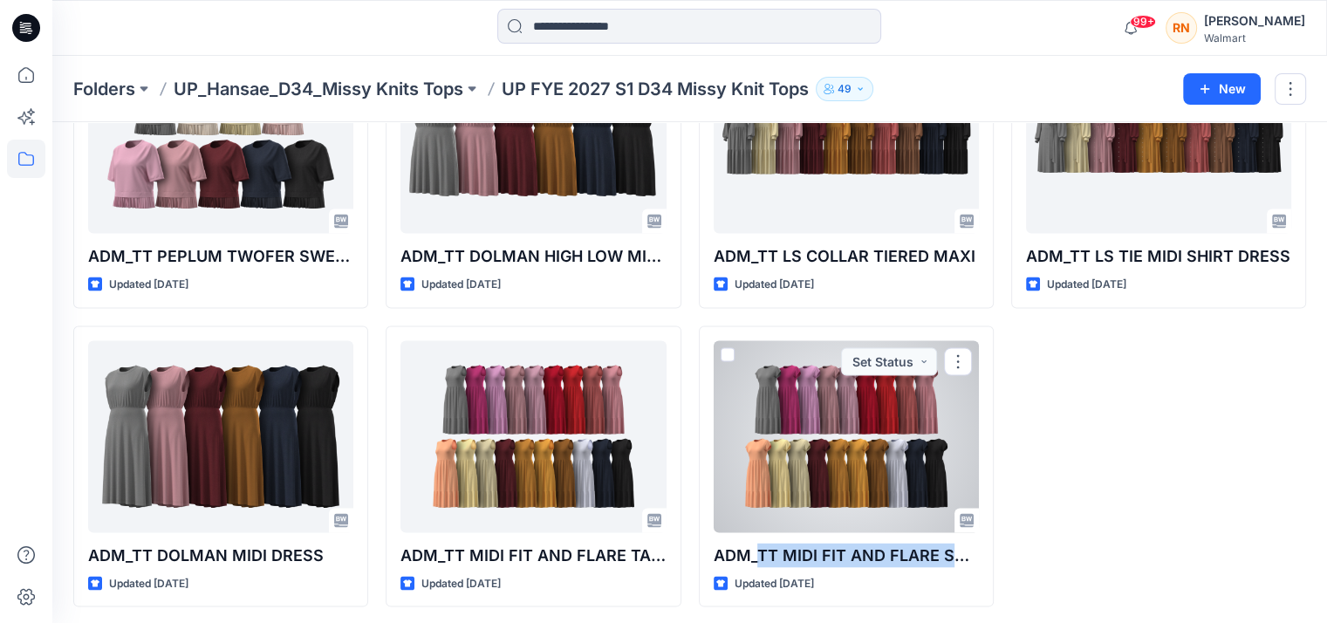
copy p "TT MIDI FIT AND FLARE SS"
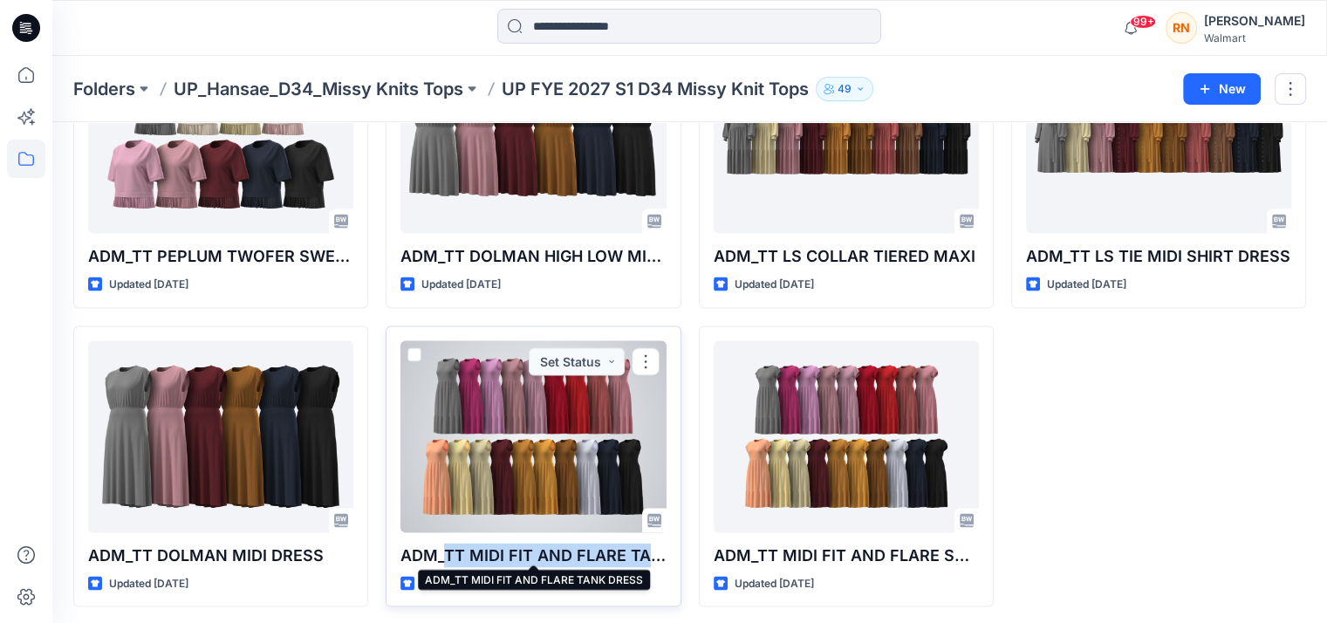
drag, startPoint x: 446, startPoint y: 550, endPoint x: 649, endPoint y: 553, distance: 203.3
click at [649, 553] on p "ADM_TT MIDI FIT AND FLARE TANK DRESS" at bounding box center [532, 556] width 265 height 24
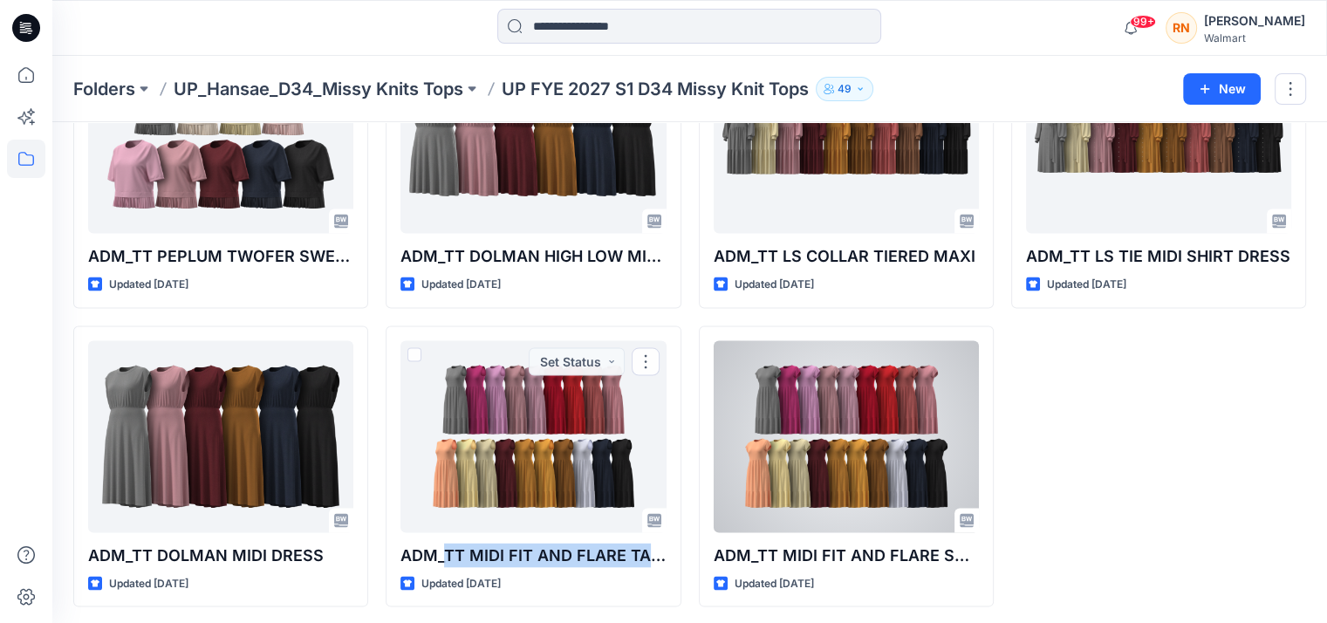
copy p "TT MIDI FIT AND FLARE TA"
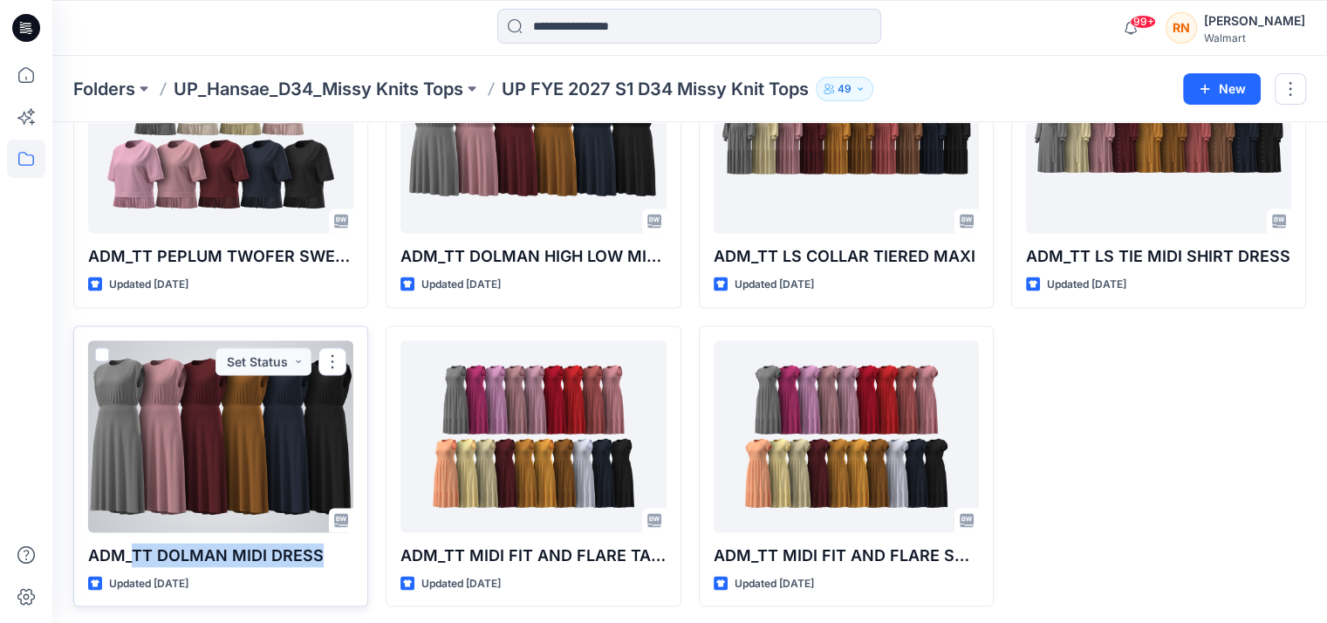
drag, startPoint x: 136, startPoint y: 550, endPoint x: 352, endPoint y: 557, distance: 216.5
click at [323, 554] on p "ADM_TT DOLMAN MIDI DRESS" at bounding box center [220, 556] width 265 height 24
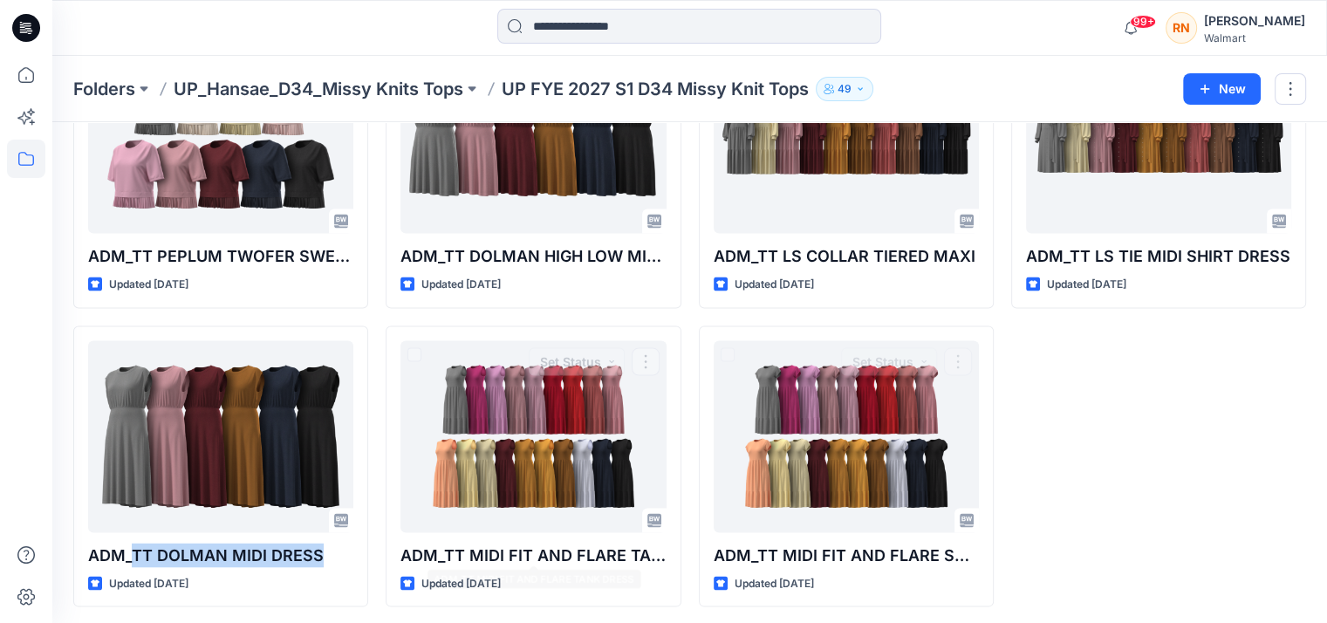
copy p "TT DOLMAN MIDI DRESS"
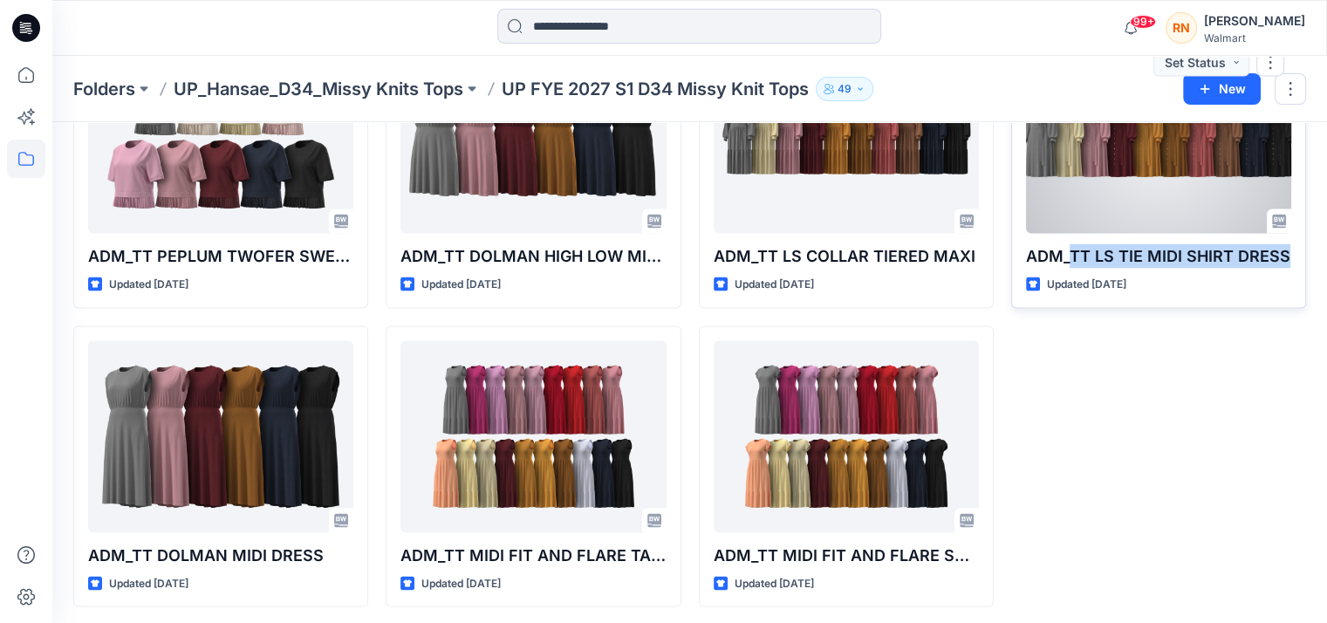
drag, startPoint x: 1074, startPoint y: 250, endPoint x: 1289, endPoint y: 252, distance: 215.5
click at [1289, 252] on p "ADM_TT LS TIE MIDI SHIRT DRESS" at bounding box center [1158, 256] width 265 height 24
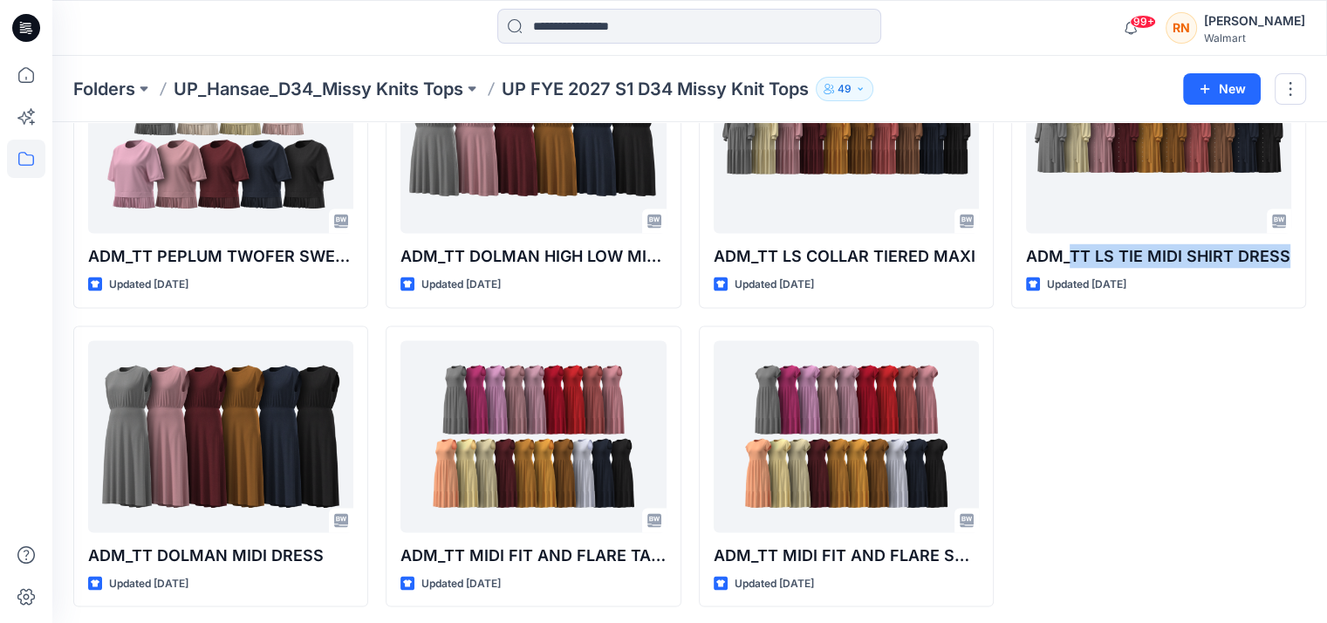
copy p "TT LS TIE MIDI SHIRT DRESS"
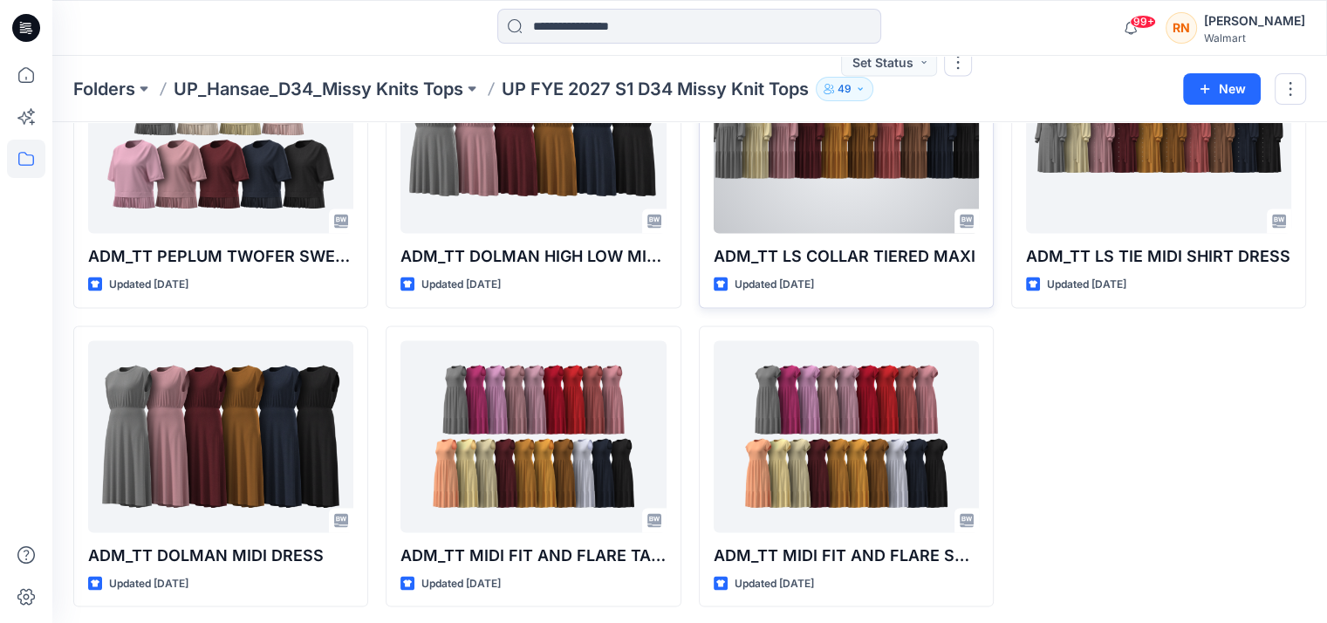
click at [764, 249] on p "ADM_TT LS COLLAR TIERED MAXI" at bounding box center [846, 256] width 265 height 24
drag, startPoint x: 758, startPoint y: 247, endPoint x: 973, endPoint y: 254, distance: 214.7
click at [973, 254] on p "ADM_TT LS COLLAR TIERED MAXI" at bounding box center [846, 256] width 265 height 24
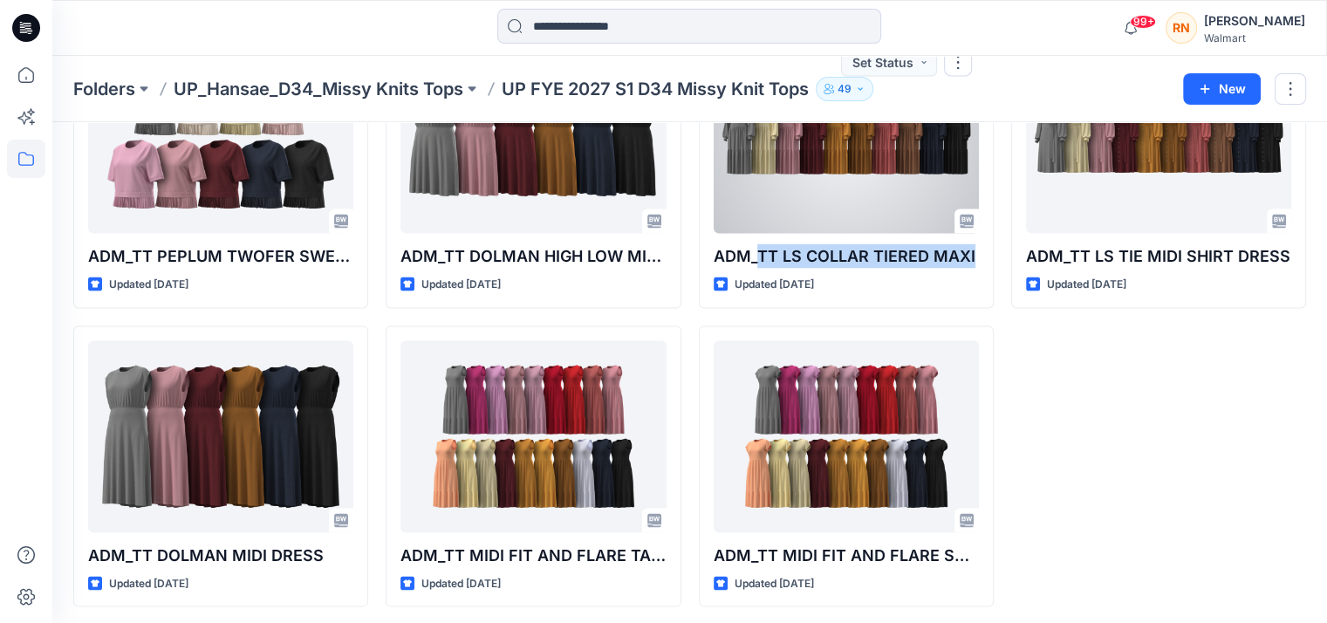
copy p "TT LS COLLAR TIERED MAXI"
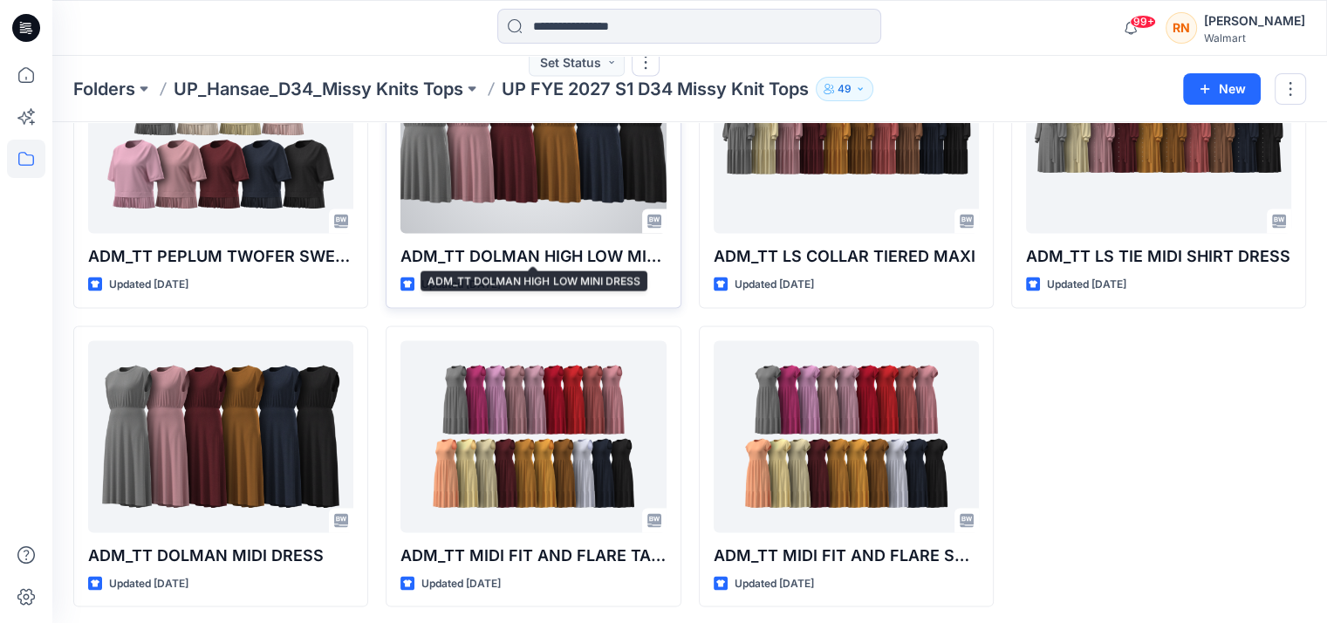
click at [455, 254] on p "ADM_TT DOLMAN HIGH LOW MINI DRESS" at bounding box center [532, 256] width 265 height 24
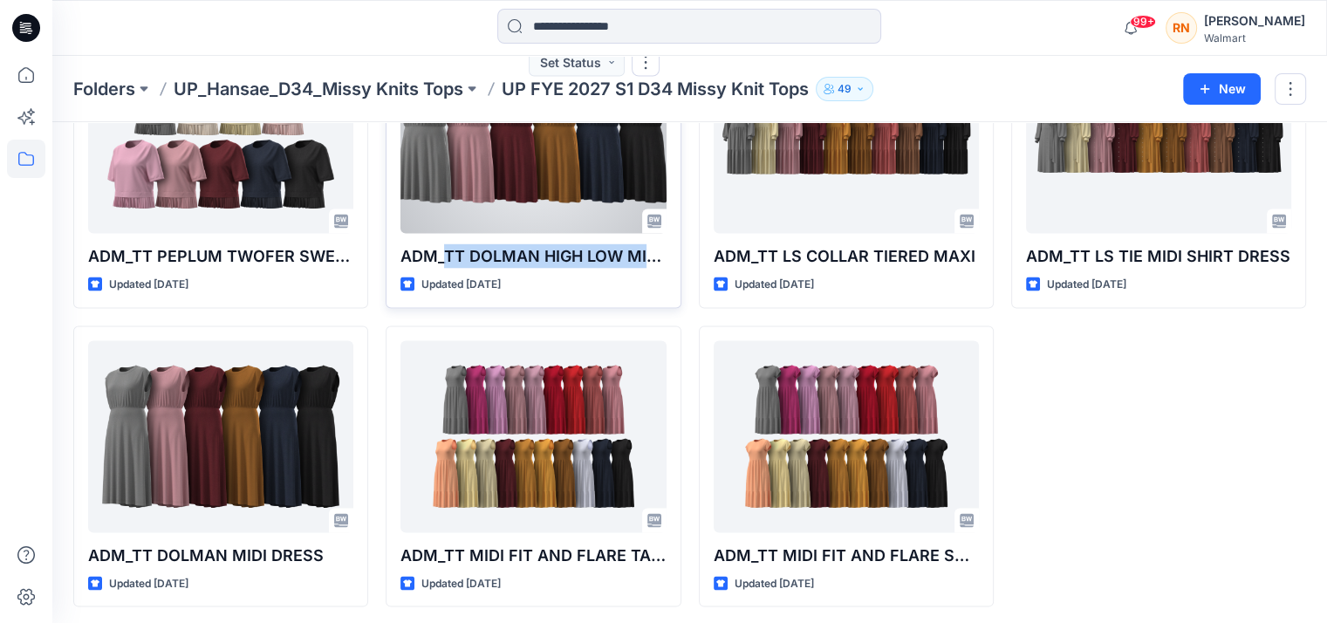
drag, startPoint x: 447, startPoint y: 247, endPoint x: 670, endPoint y: 248, distance: 223.3
click at [670, 248] on div "ADM_TT DOLMAN HIGH LOW MINI DRESS Updated [DATE] Set Status" at bounding box center [533, 168] width 295 height 282
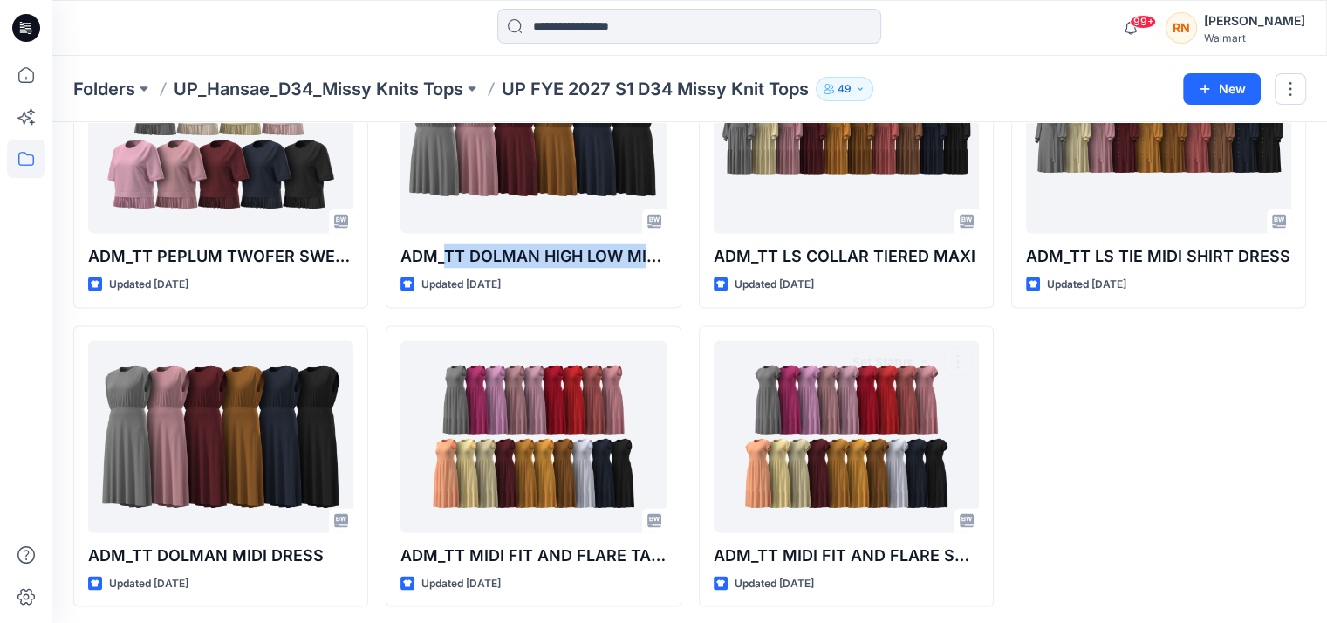
copy p "TT DOLMAN HIGH LOW MINI"
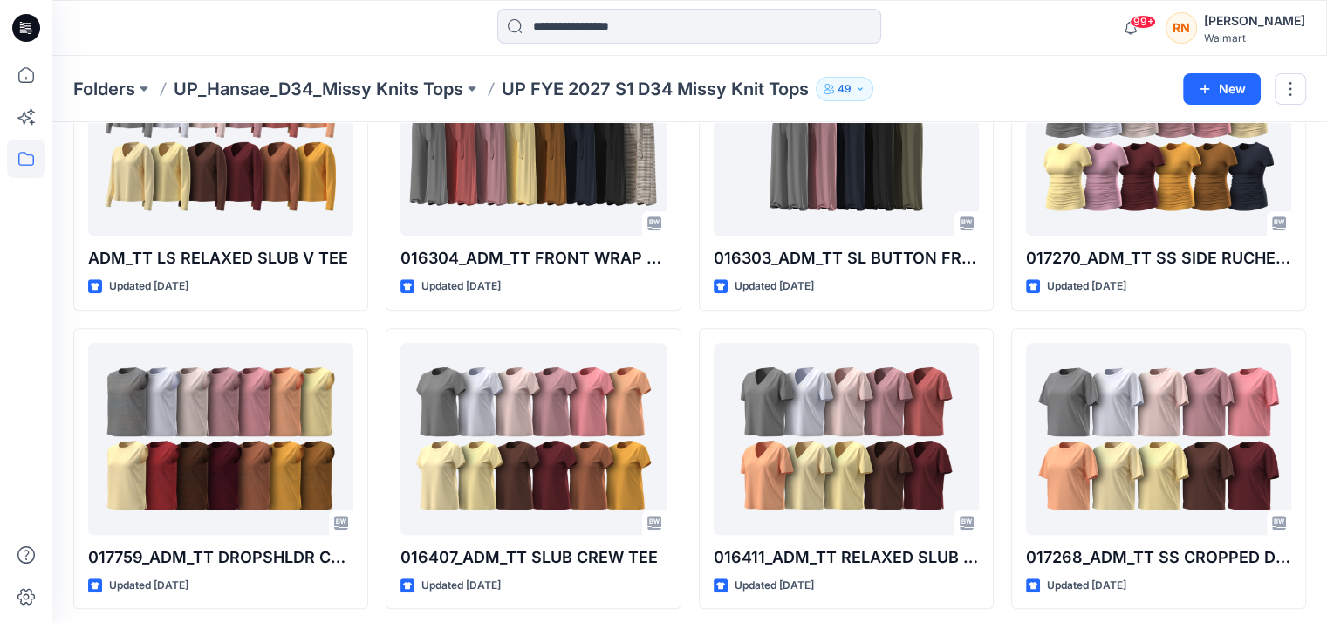
scroll to position [1187, 0]
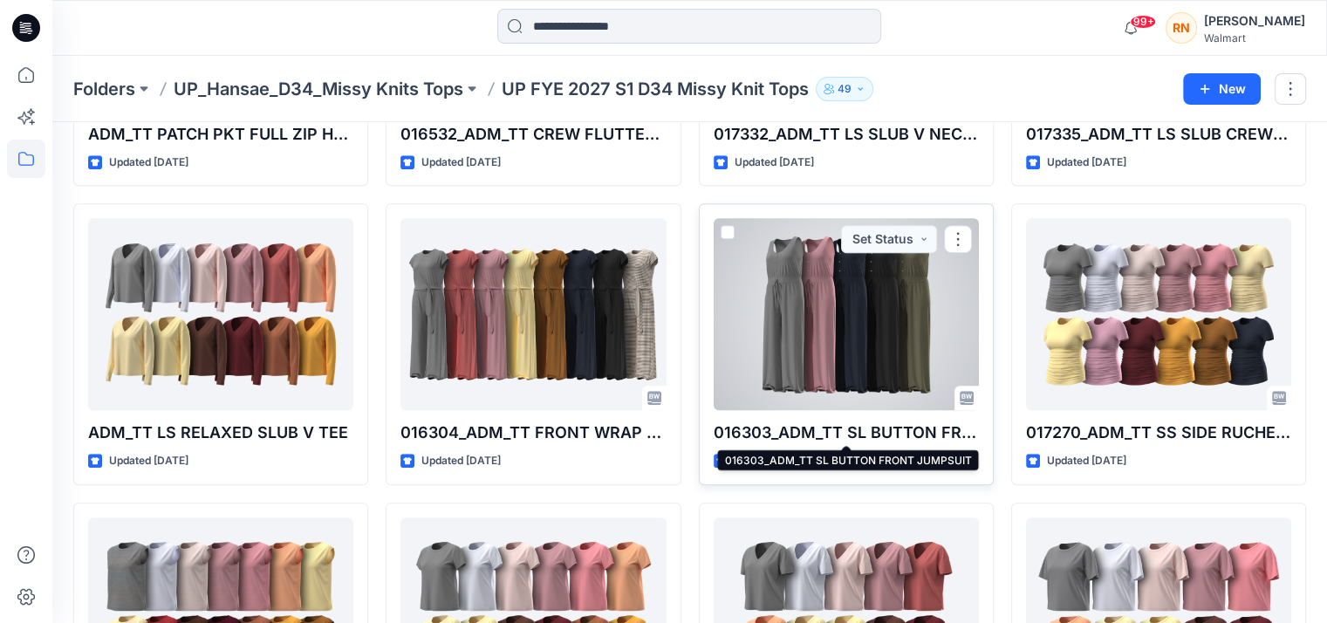
click at [844, 425] on p "016303_ADM_TT SL BUTTON FRONT JUMPSUIT" at bounding box center [846, 432] width 265 height 24
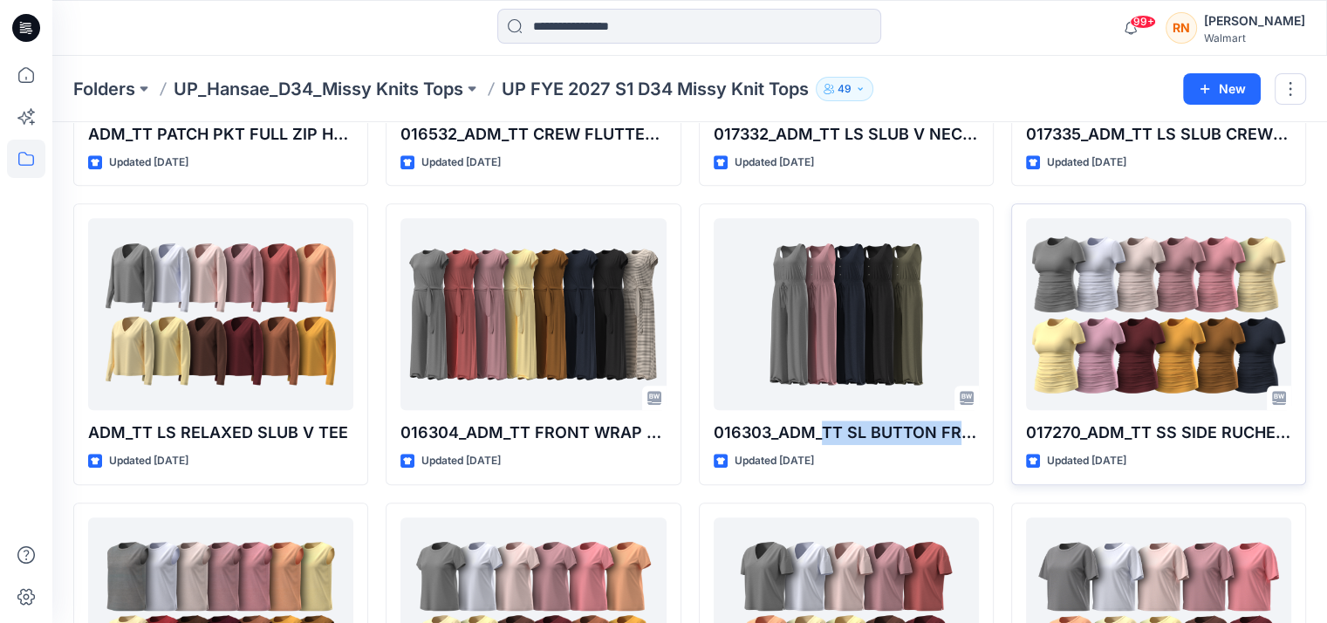
drag, startPoint x: 823, startPoint y: 428, endPoint x: 1297, endPoint y: 448, distance: 475.0
copy p "TT SL BUTTON FRONT"
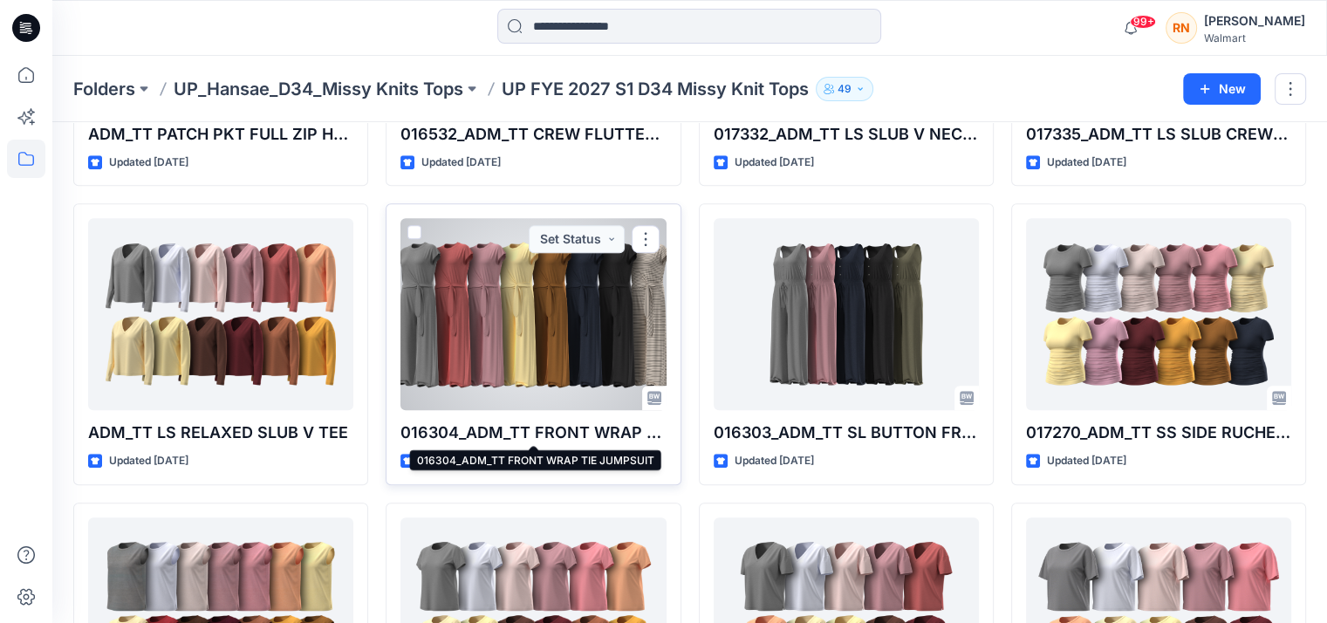
drag, startPoint x: 524, startPoint y: 425, endPoint x: 492, endPoint y: 426, distance: 32.3
click at [523, 425] on p "016304_ADM_TT FRONT WRAP TIE JUMPSUIT" at bounding box center [532, 432] width 265 height 24
drag, startPoint x: 511, startPoint y: 426, endPoint x: 636, endPoint y: 432, distance: 124.9
click at [636, 432] on p "016304_ADM_TT FRONT WRAP TIE JUMPSUIT" at bounding box center [532, 432] width 265 height 24
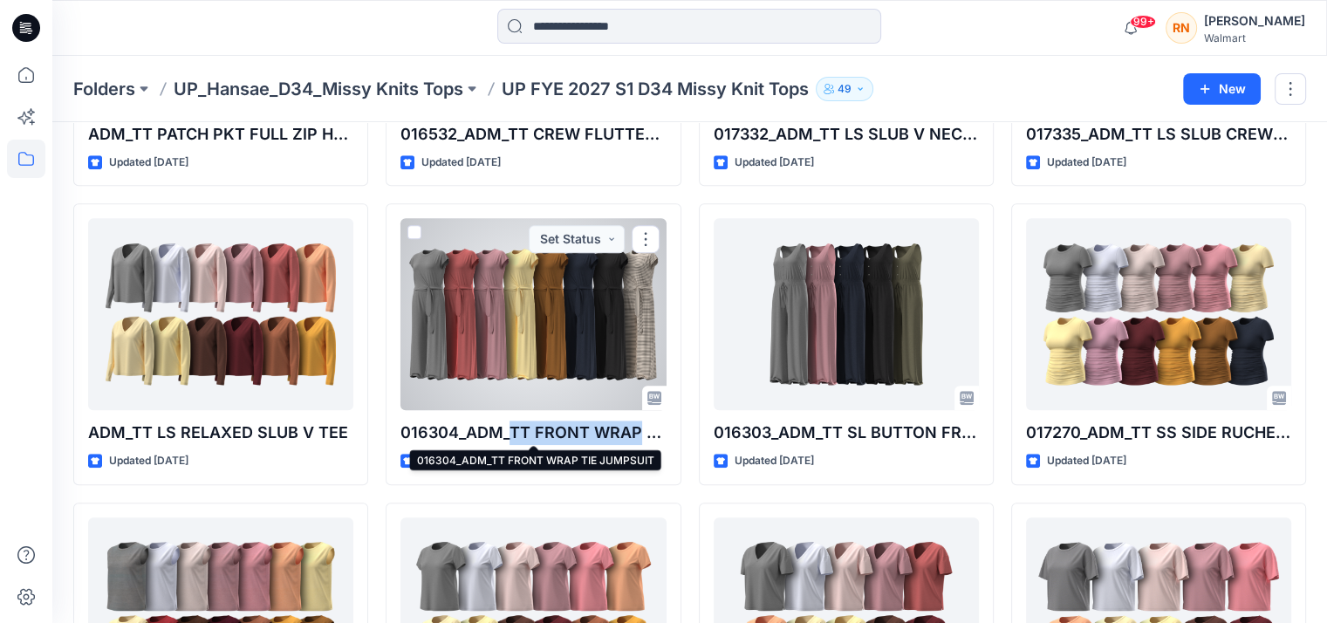
copy p "TT FRONT WRAP"
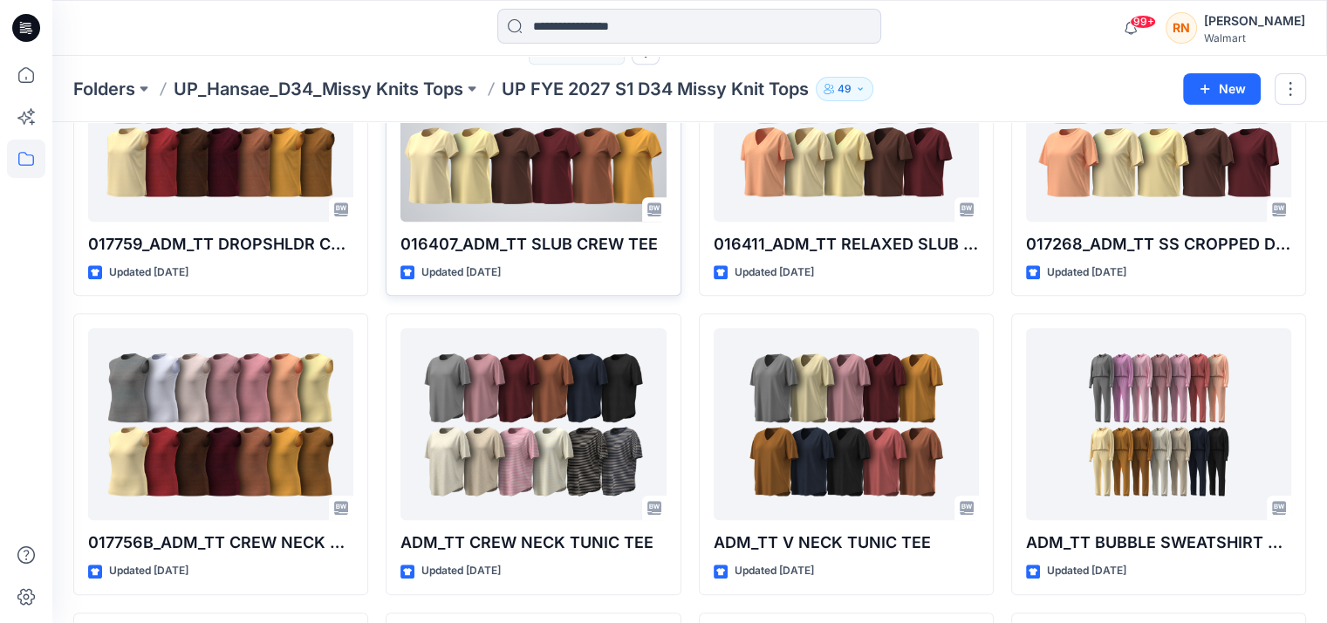
scroll to position [1885, 0]
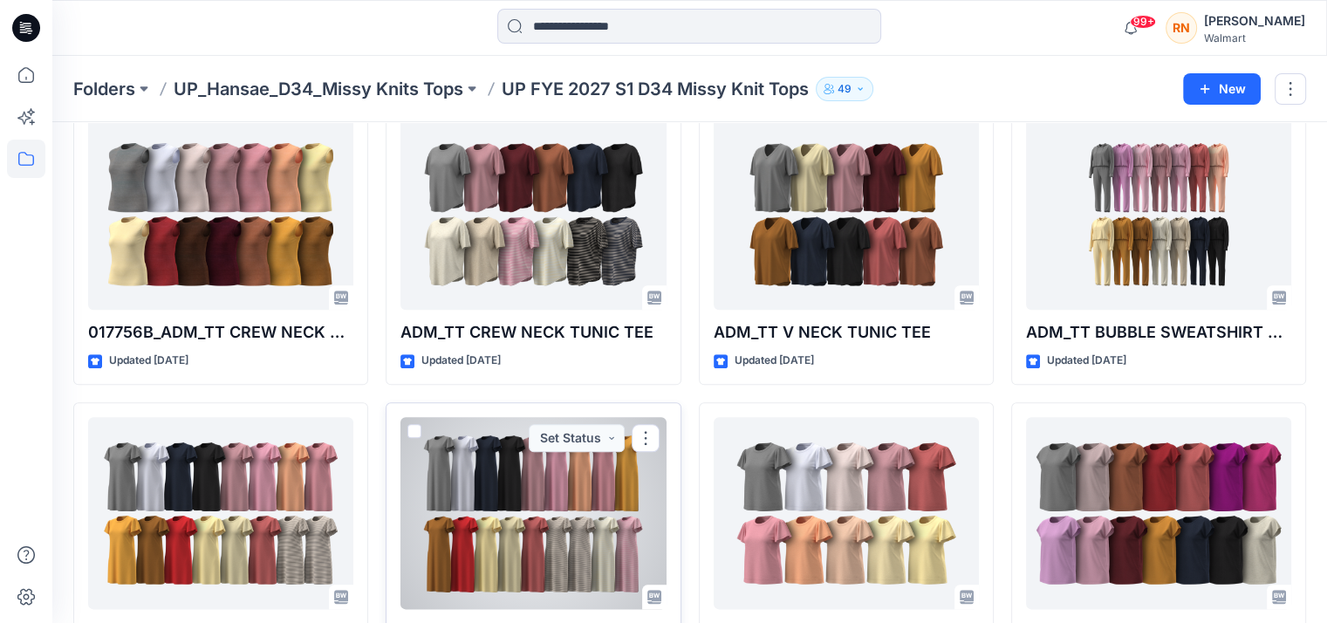
click at [519, 488] on div at bounding box center [532, 513] width 265 height 192
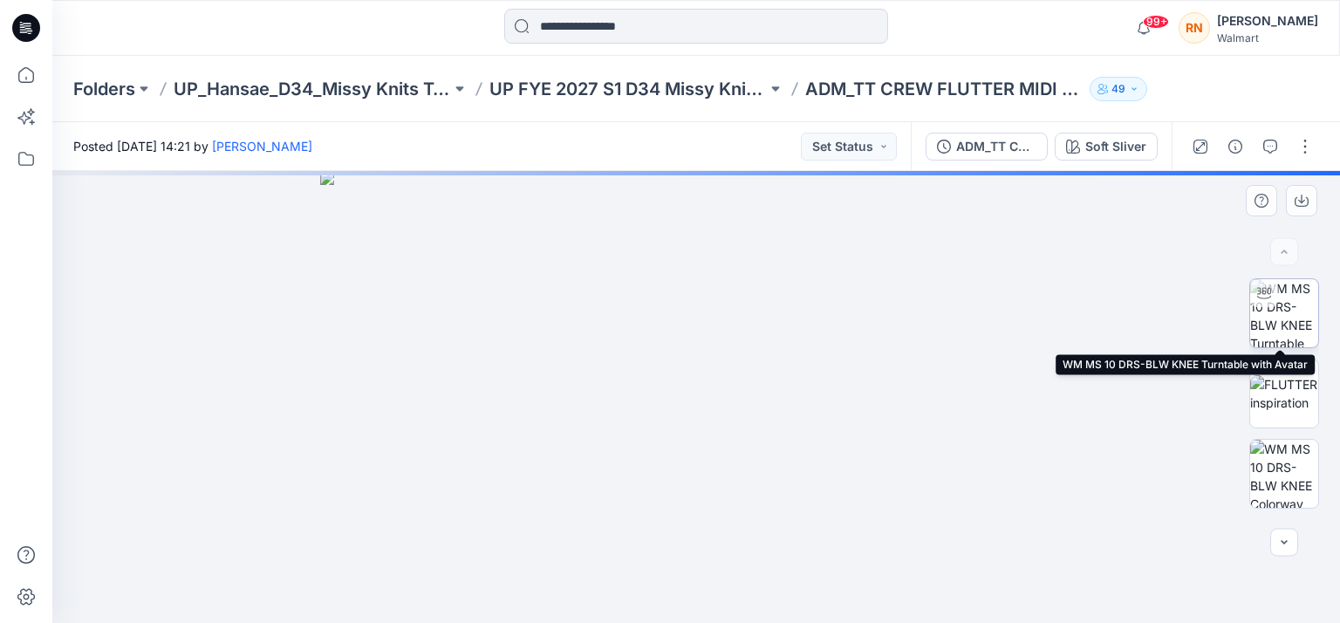
click at [1288, 311] on img at bounding box center [1284, 313] width 68 height 68
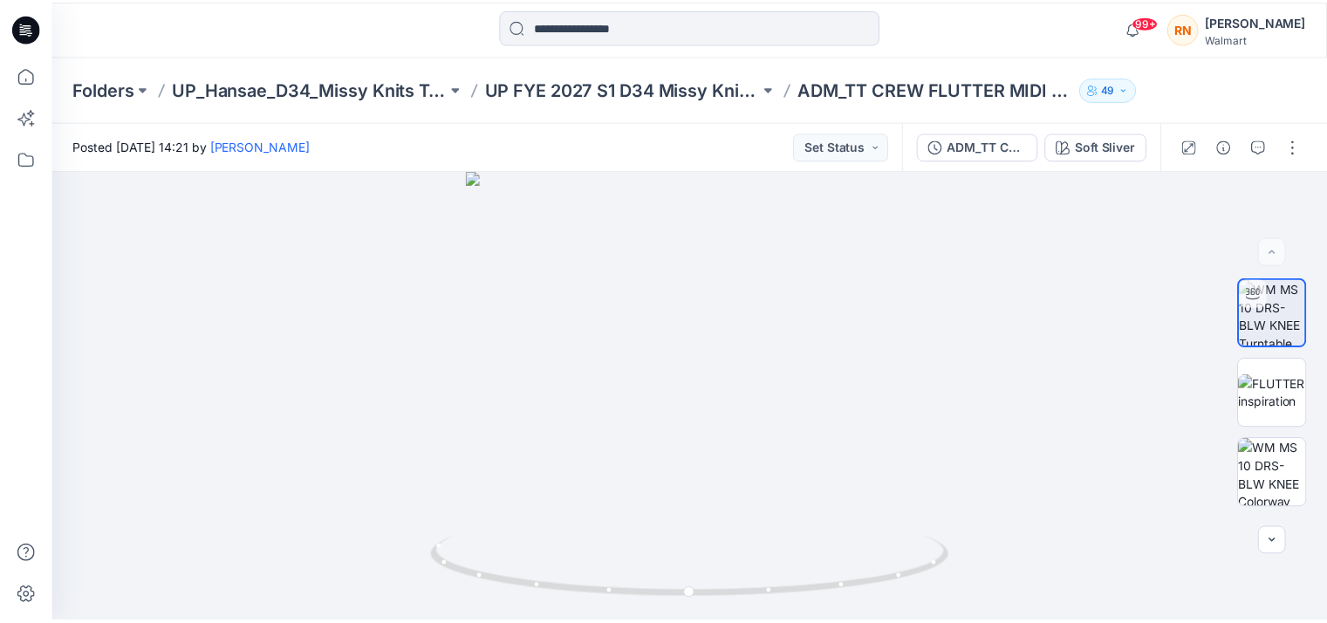
scroll to position [1885, 0]
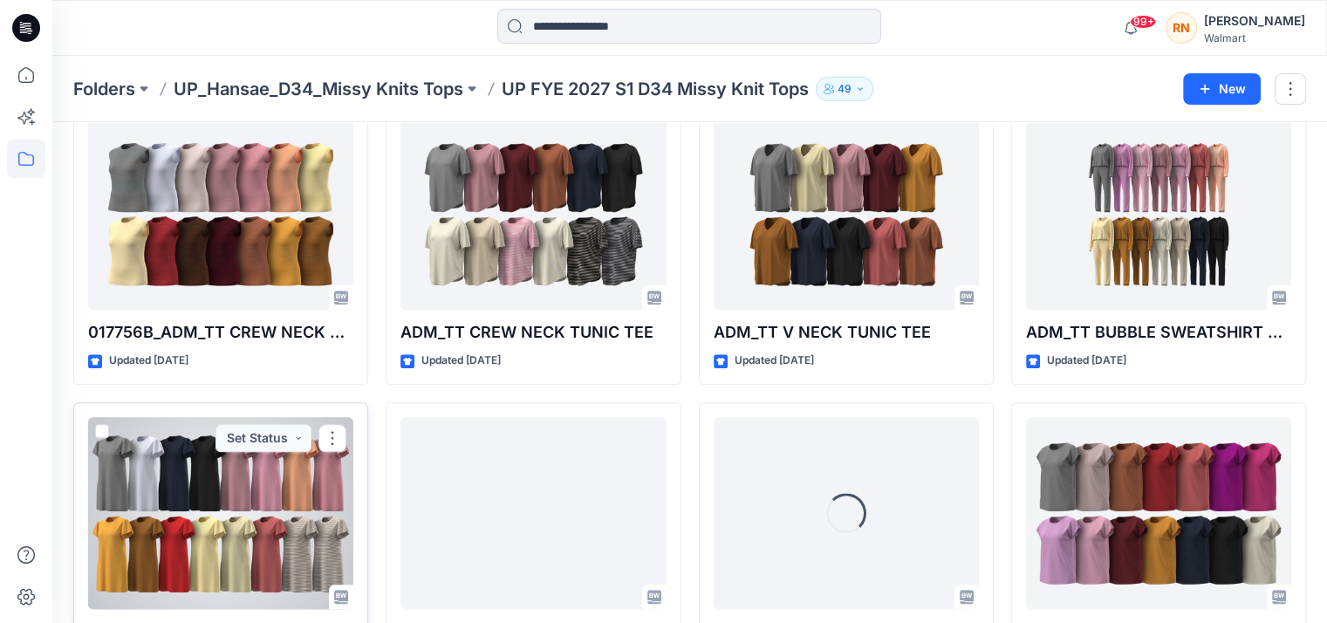
click at [227, 482] on div at bounding box center [220, 513] width 265 height 192
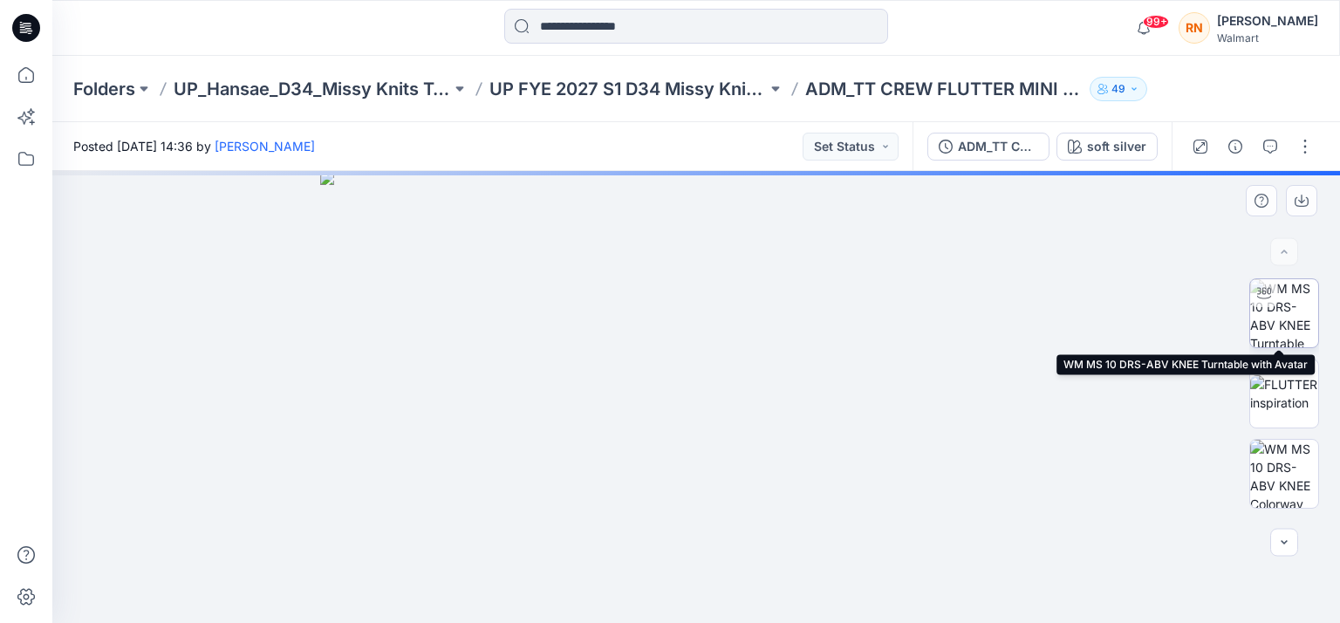
click at [1288, 310] on img at bounding box center [1284, 313] width 68 height 68
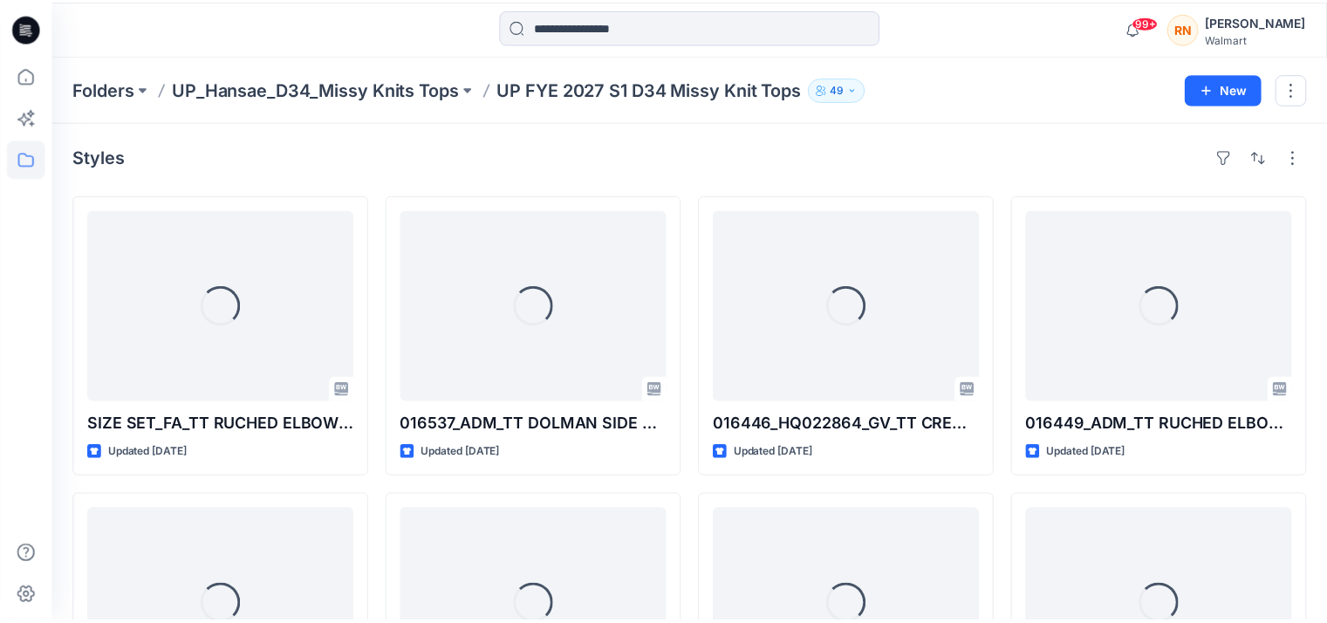
scroll to position [1885, 0]
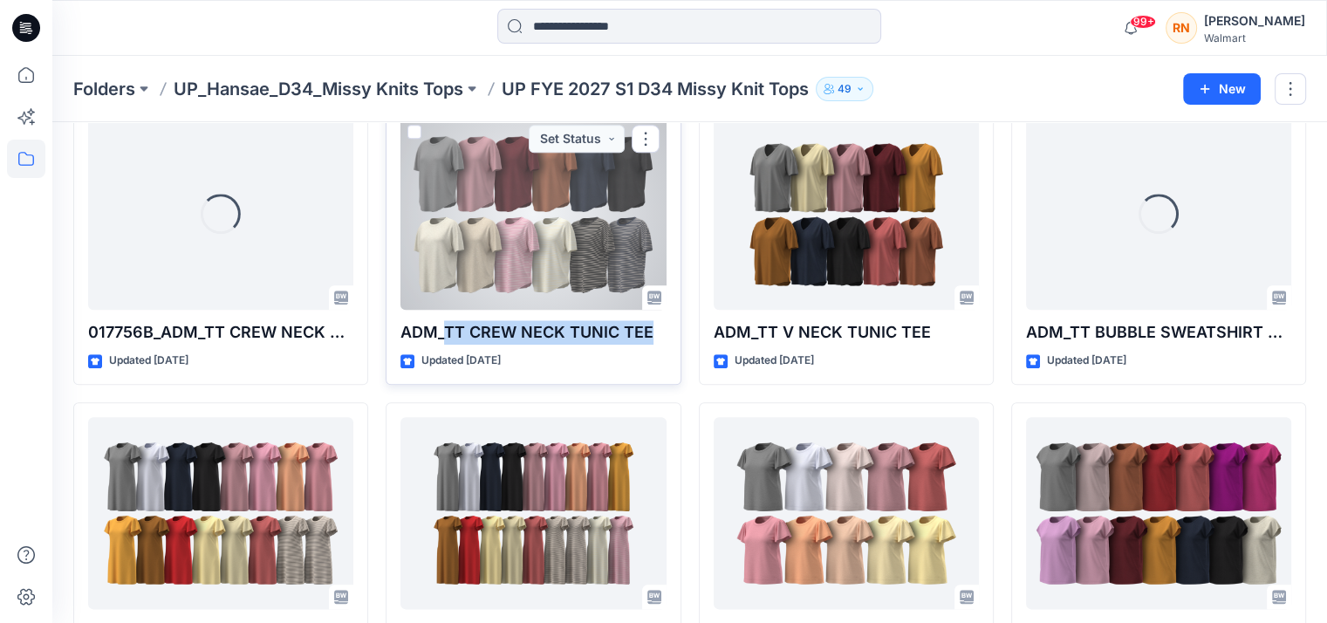
drag, startPoint x: 449, startPoint y: 325, endPoint x: 661, endPoint y: 333, distance: 212.2
click at [661, 333] on p "ADM_TT CREW NECK TUNIC TEE" at bounding box center [532, 332] width 265 height 24
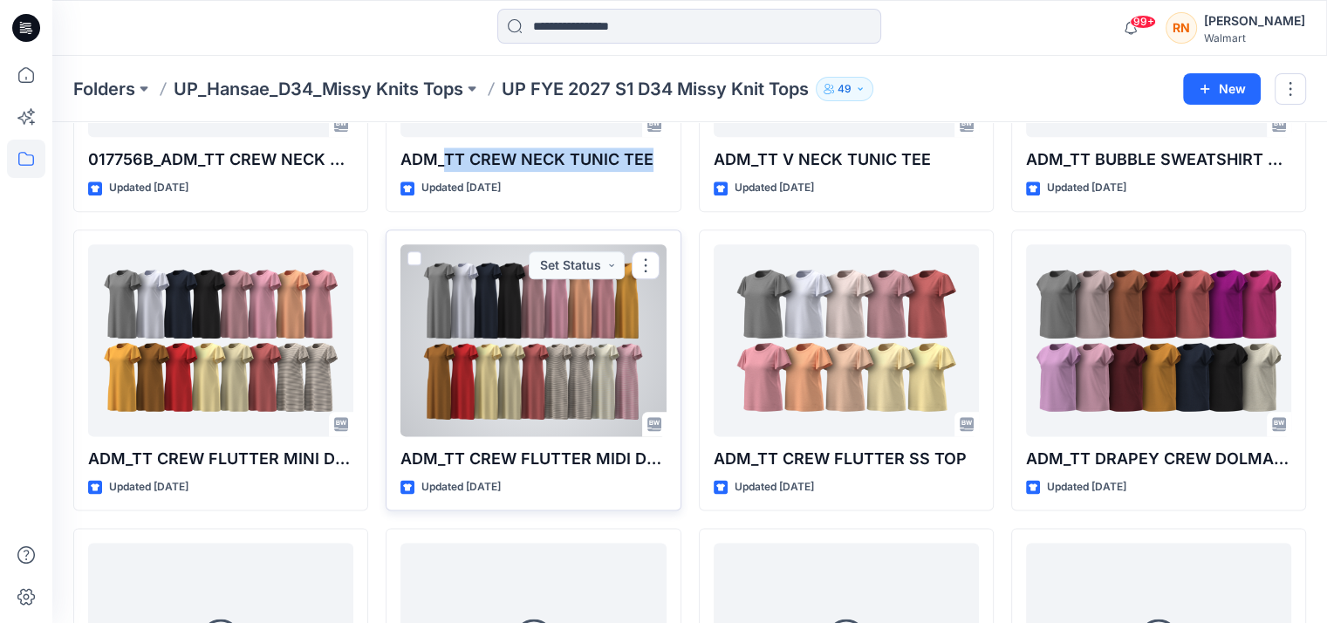
scroll to position [2060, 0]
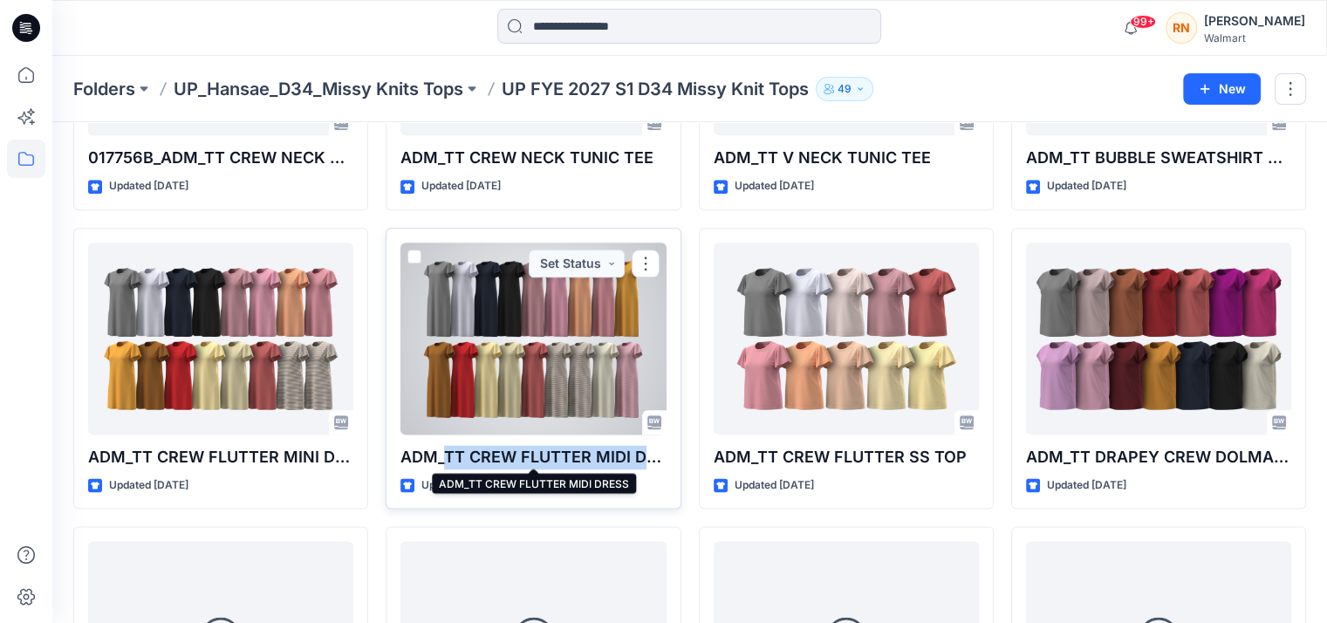
drag, startPoint x: 449, startPoint y: 449, endPoint x: 643, endPoint y: 456, distance: 193.8
click at [643, 456] on p "ADM_TT CREW FLUTTER MIDI DRESS" at bounding box center [532, 457] width 265 height 24
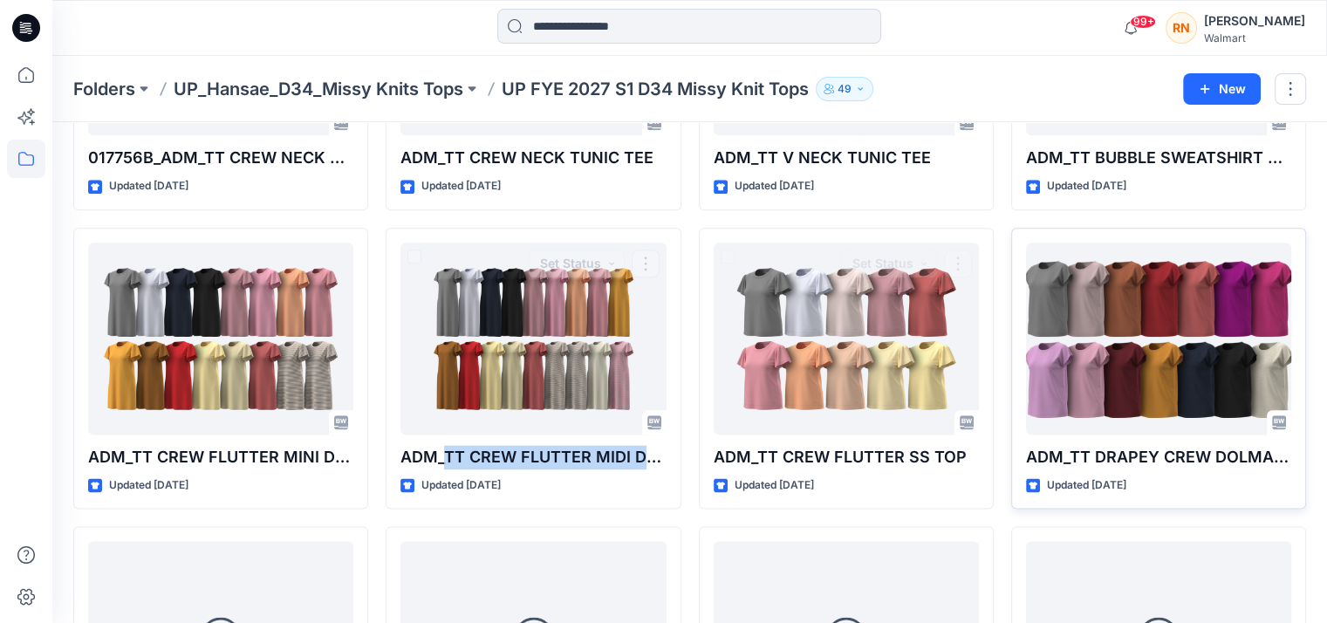
copy p "TT CREW FLUTTER MIDI D"
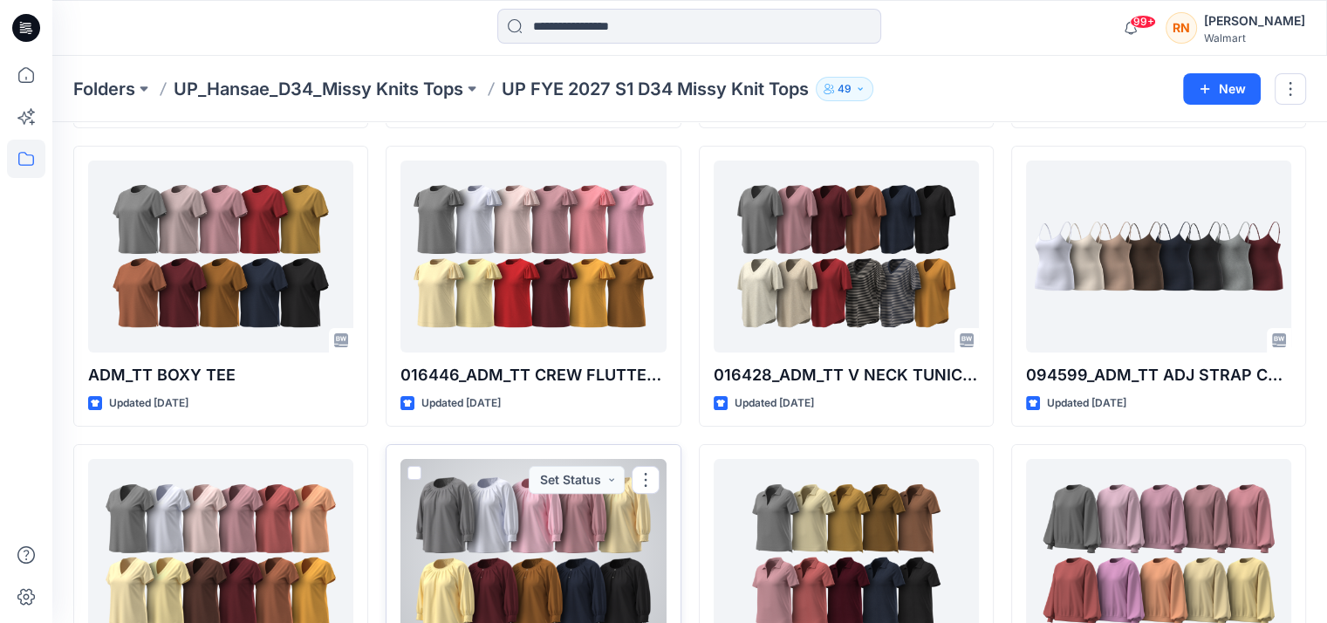
scroll to position [0, 0]
